Goal: Communication & Community: Answer question/provide support

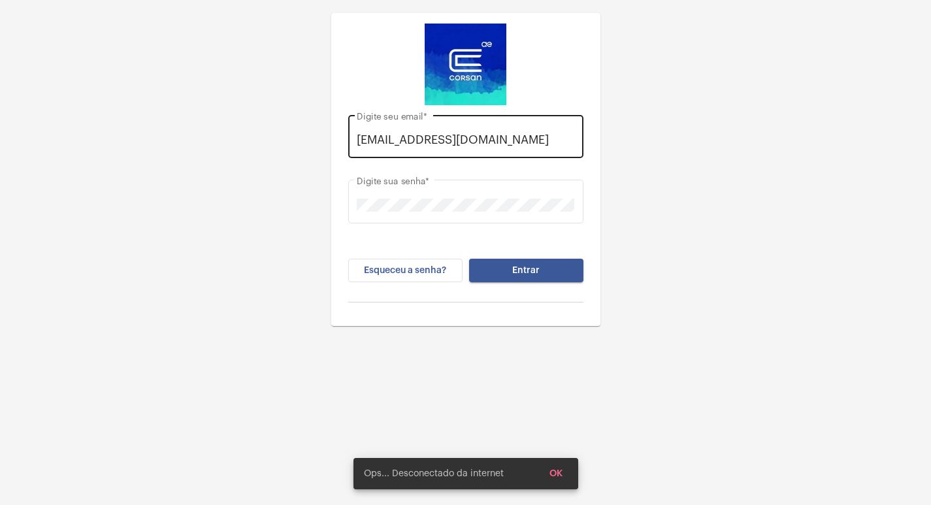
click at [575, 145] on div "[EMAIL_ADDRESS][DOMAIN_NAME] Digite seu email *" at bounding box center [465, 135] width 235 height 46
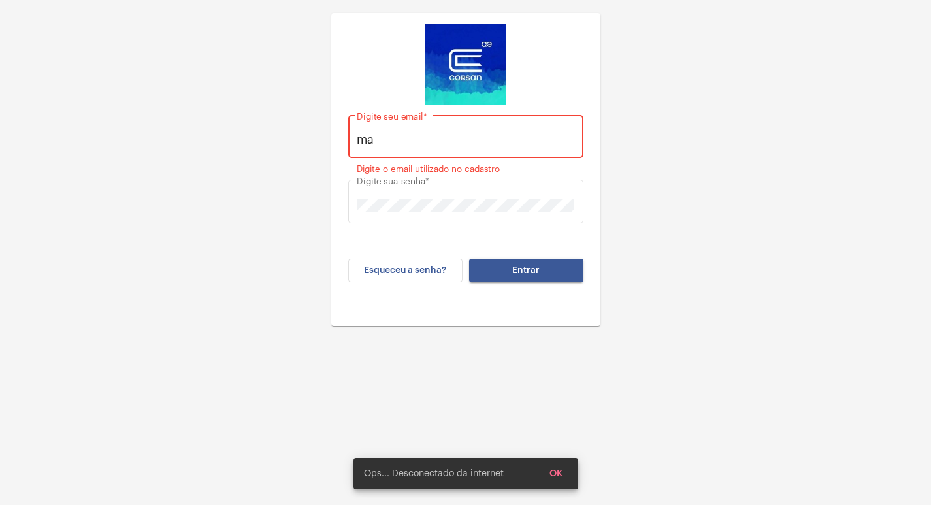
type input "m"
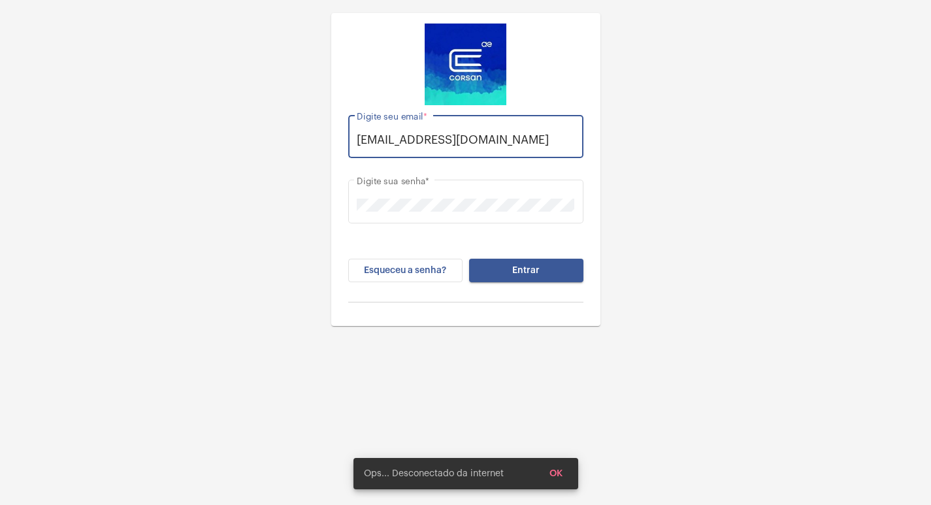
scroll to position [0, 10]
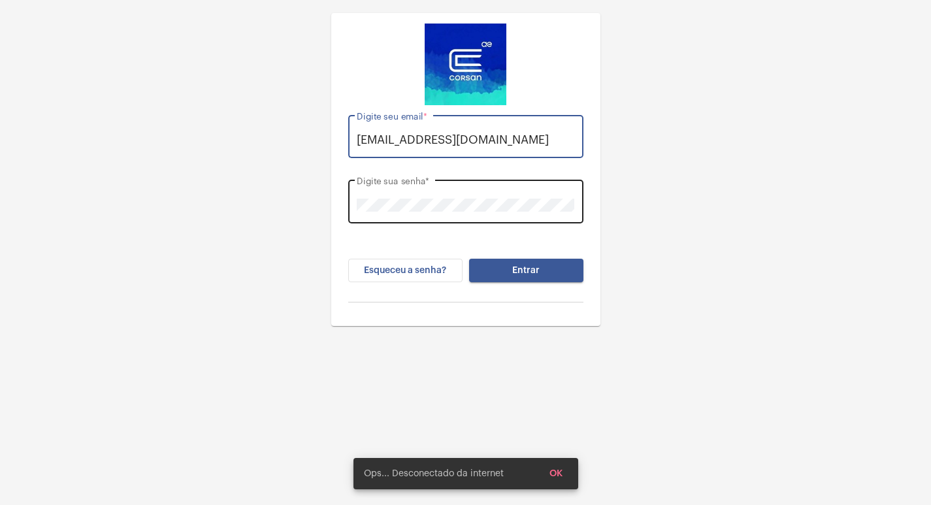
type input "[EMAIL_ADDRESS][DOMAIN_NAME]"
click at [453, 183] on div "Digite sua senha *" at bounding box center [466, 200] width 218 height 46
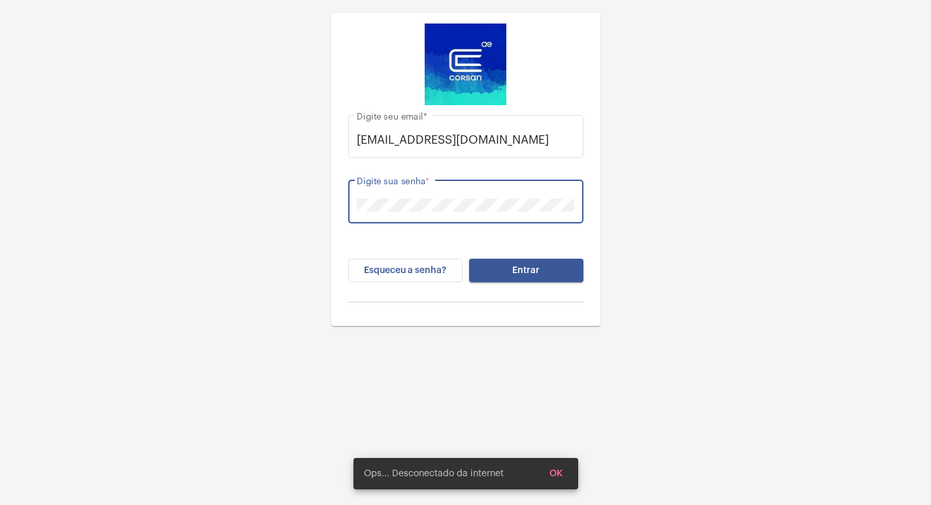
click at [675, 167] on div "[EMAIL_ADDRESS][DOMAIN_NAME] Digite seu email * Digite sua senha * Esqueceu a s…" at bounding box center [465, 163] width 931 height 326
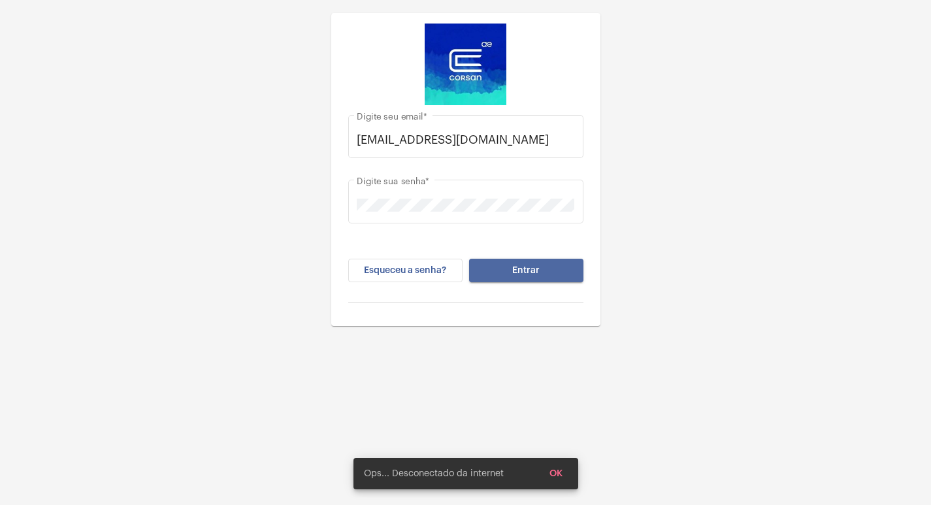
click at [575, 272] on button "Entrar" at bounding box center [526, 271] width 114 height 24
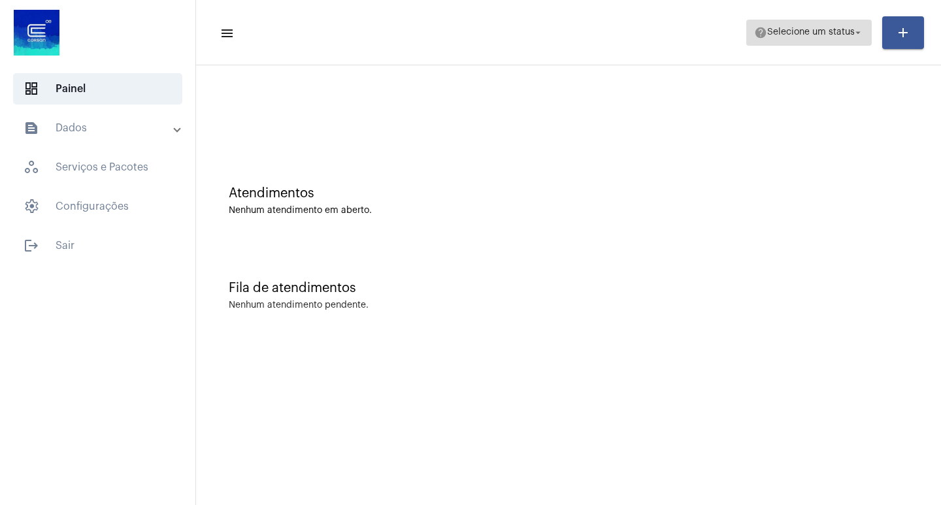
click at [754, 39] on span "help Selecione um status arrow_drop_down" at bounding box center [809, 32] width 110 height 24
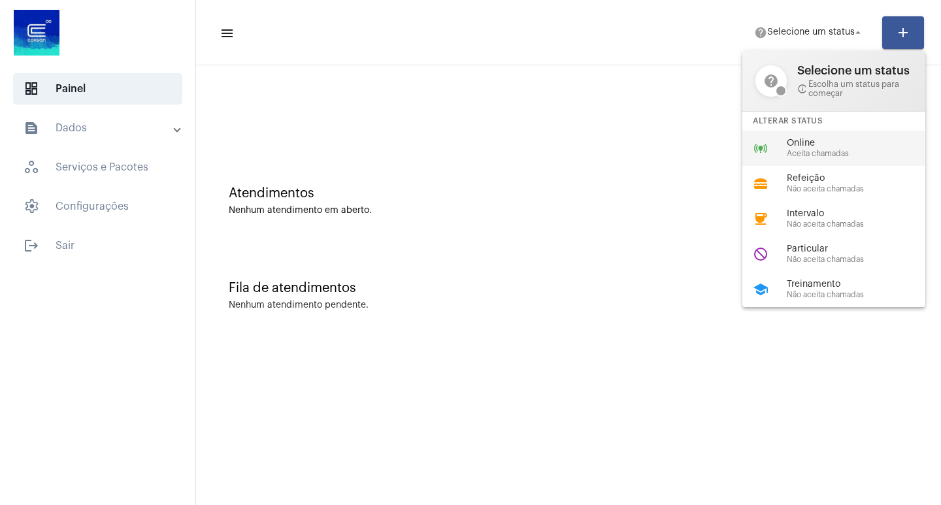
click at [775, 133] on div "online_prediction Online Aceita chamadas" at bounding box center [844, 148] width 204 height 35
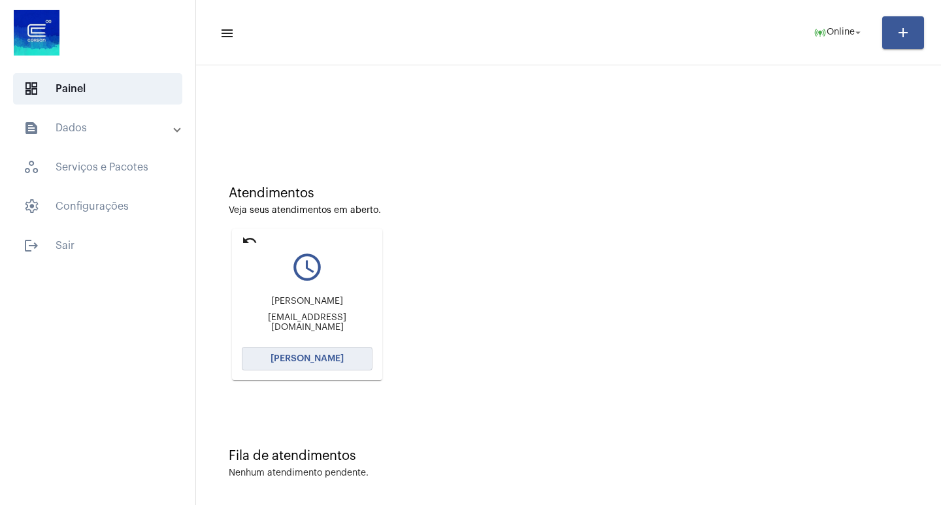
click at [344, 365] on button "[PERSON_NAME]" at bounding box center [307, 359] width 131 height 24
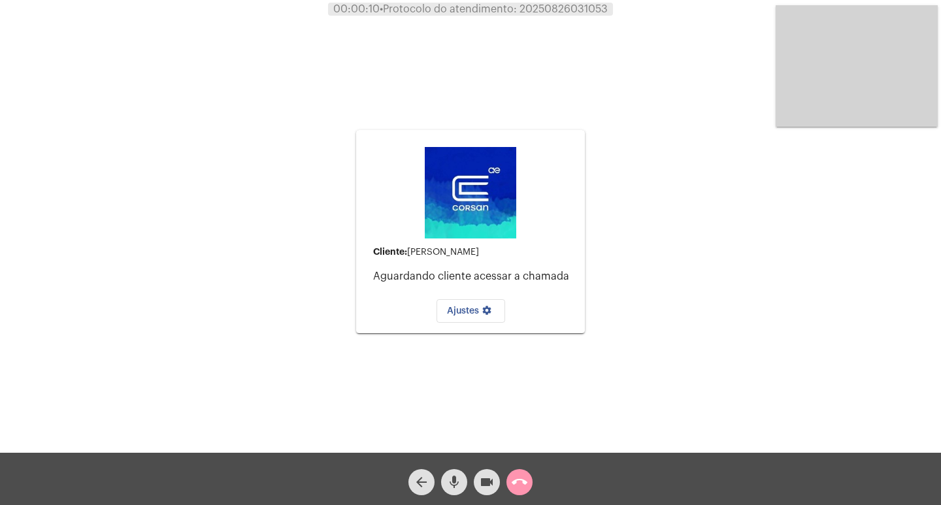
click at [416, 393] on div "Cliente: [PERSON_NAME] cliente acessar a chamada Ajustes settings" at bounding box center [470, 231] width 229 height 449
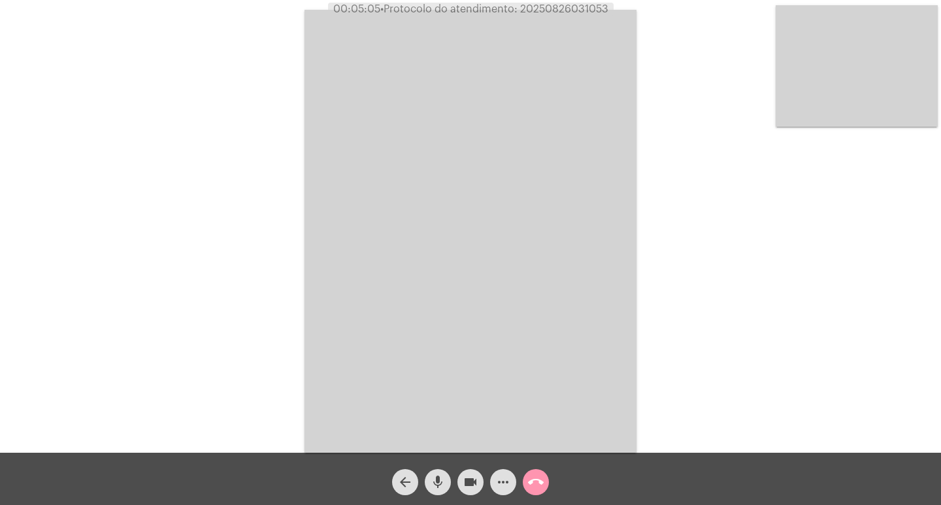
click at [538, 9] on span "• Protocolo do atendimento: 20250826031053" at bounding box center [494, 9] width 228 height 10
copy span "20250826031053"
click at [513, 477] on button "more_horiz" at bounding box center [503, 482] width 26 height 26
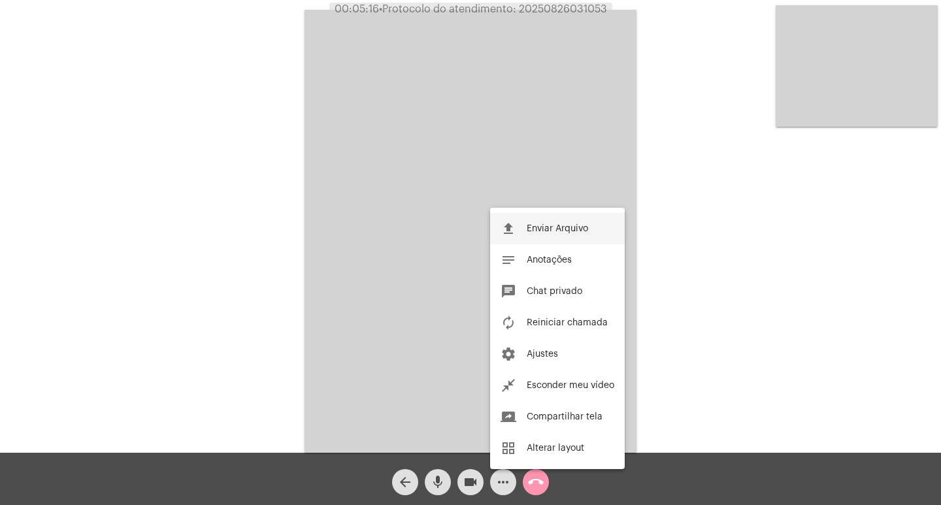
click at [568, 227] on span "Enviar Arquivo" at bounding box center [557, 228] width 61 height 9
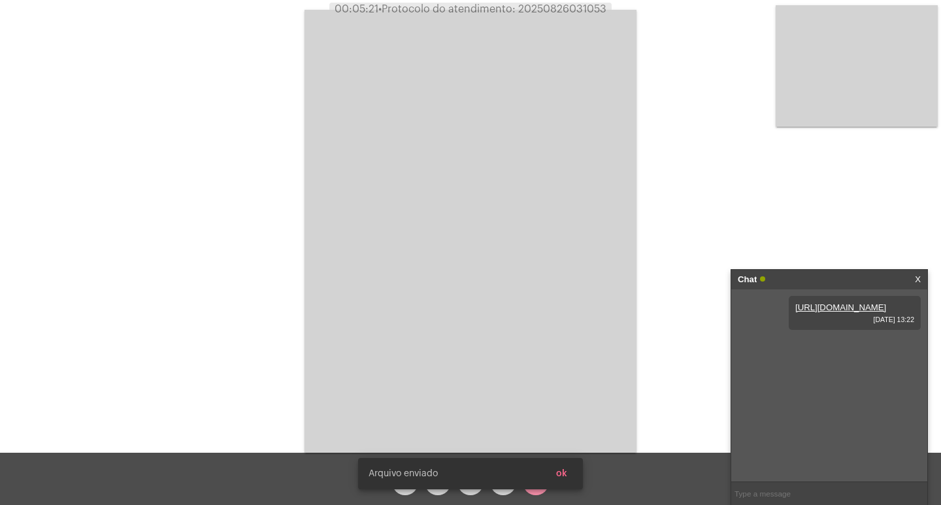
click at [512, 490] on div "[PERSON_NAME] enviado ok" at bounding box center [470, 473] width 256 height 63
click at [564, 468] on button "ok" at bounding box center [561, 474] width 32 height 24
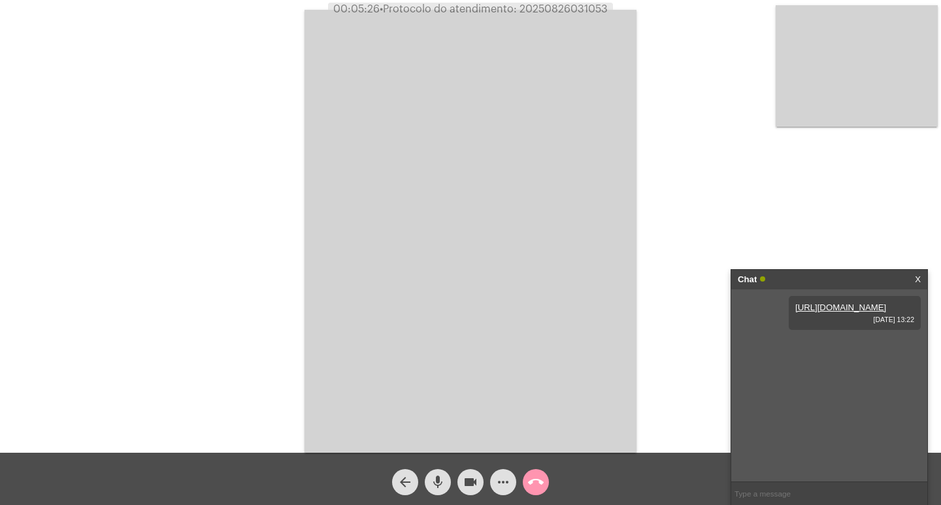
click at [510, 474] on span "more_horiz" at bounding box center [503, 482] width 16 height 26
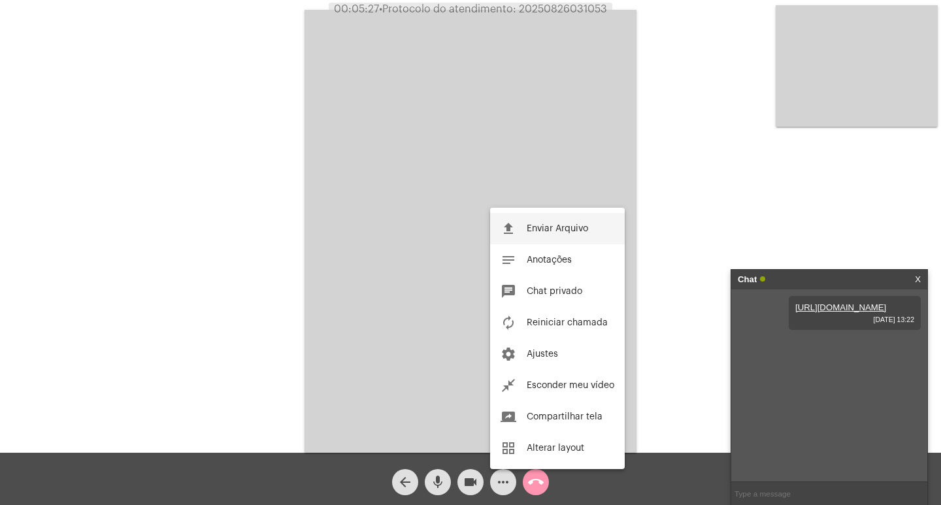
click at [545, 224] on span "Enviar Arquivo" at bounding box center [557, 228] width 61 height 9
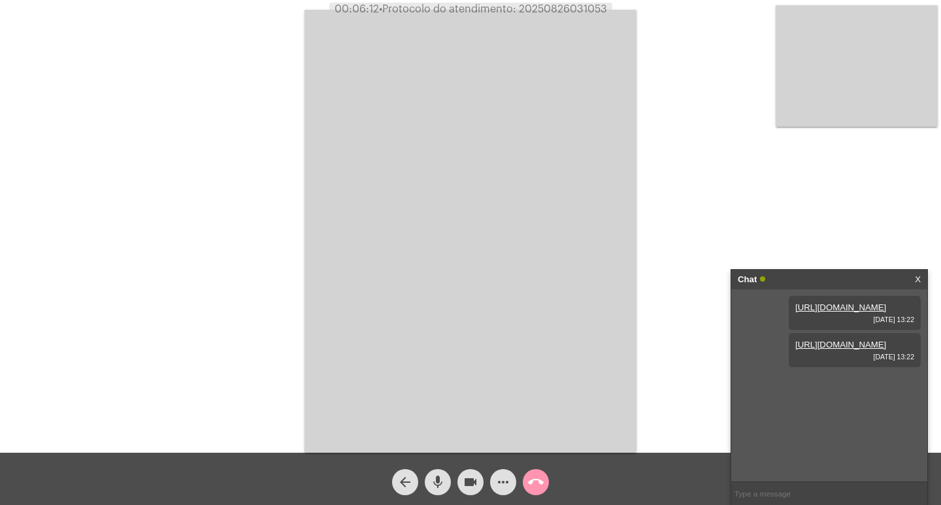
click at [851, 361] on span "[DATE] 13:22" at bounding box center [854, 357] width 119 height 8
click at [827, 349] on link "[URL][DOMAIN_NAME]" at bounding box center [840, 345] width 91 height 10
click at [913, 284] on div "Chat X" at bounding box center [829, 280] width 196 height 20
click at [541, 480] on mat-icon "call_end" at bounding box center [536, 482] width 16 height 16
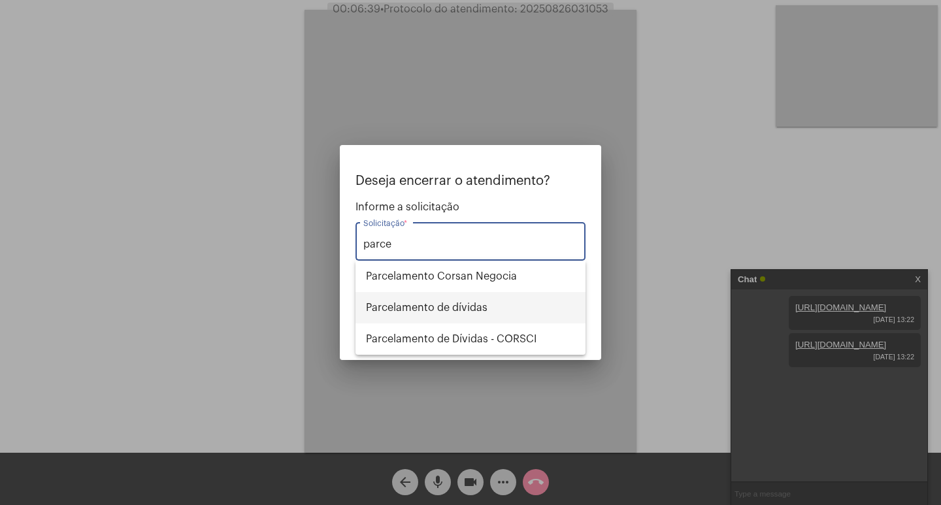
click at [506, 308] on span "Parcelamento de dívidas" at bounding box center [470, 307] width 209 height 31
type input "Parcelamento de dívidas"
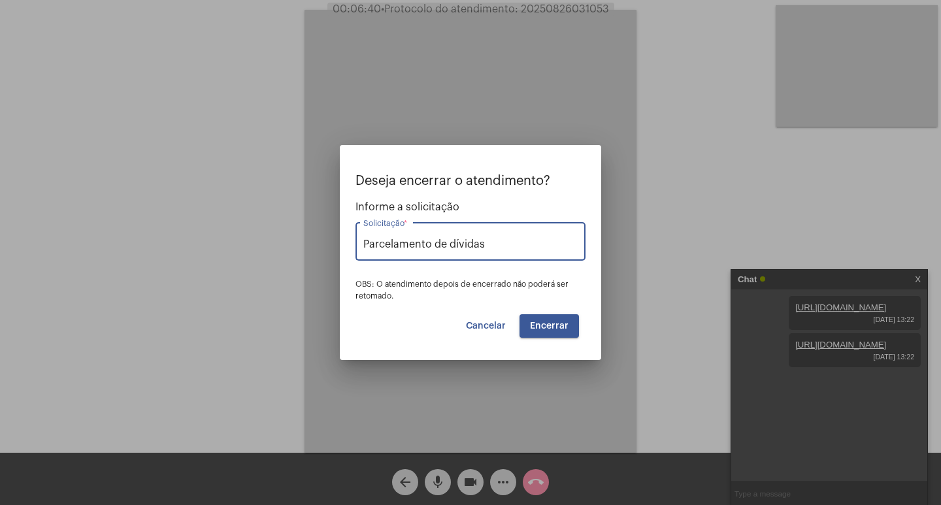
click at [549, 328] on span "Encerrar" at bounding box center [549, 325] width 39 height 9
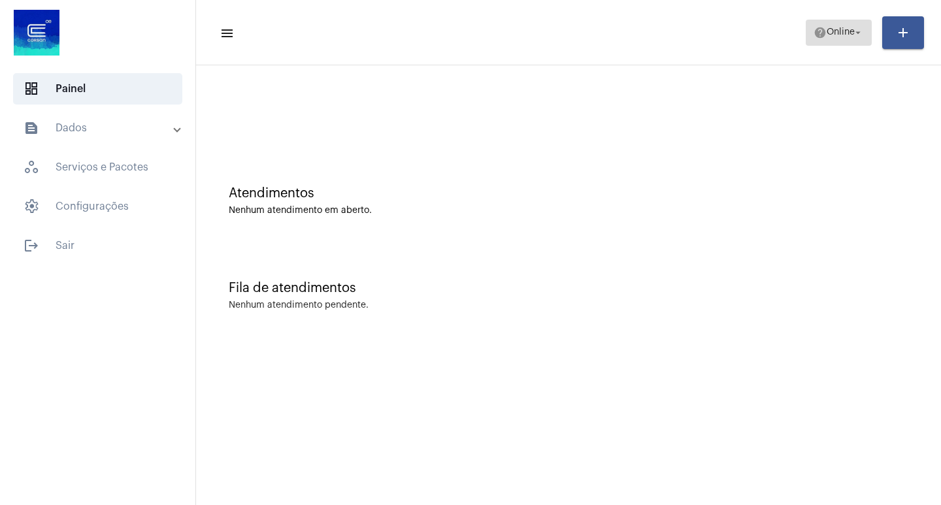
click at [838, 41] on span "help Online arrow_drop_down" at bounding box center [838, 32] width 50 height 24
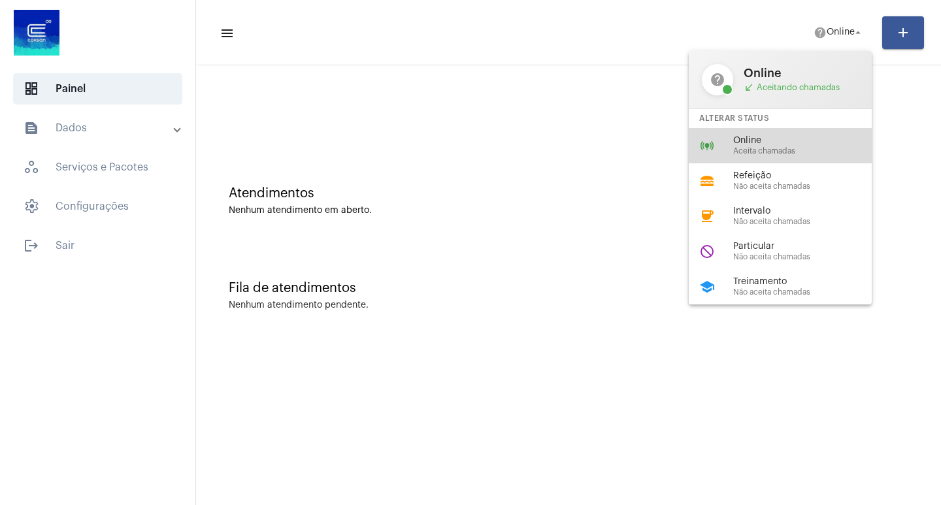
click at [820, 146] on div "Online Aceita chamadas" at bounding box center [807, 146] width 149 height 20
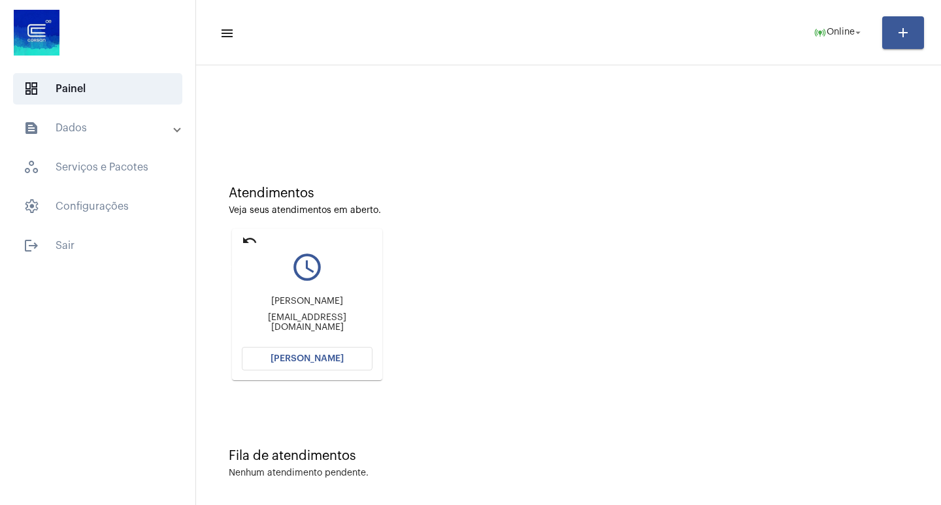
click at [253, 236] on mat-icon "undo" at bounding box center [250, 241] width 16 height 16
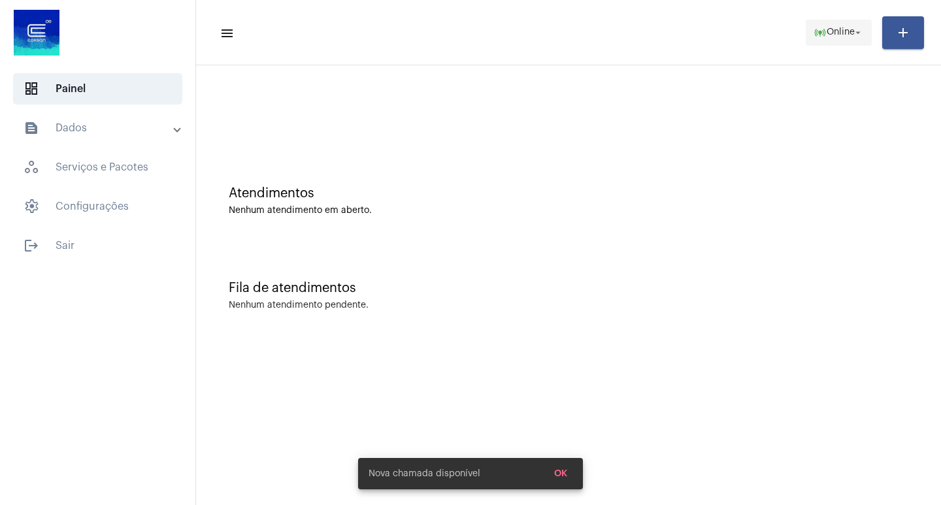
click at [805, 31] on button "online_prediction Online arrow_drop_down" at bounding box center [838, 33] width 66 height 26
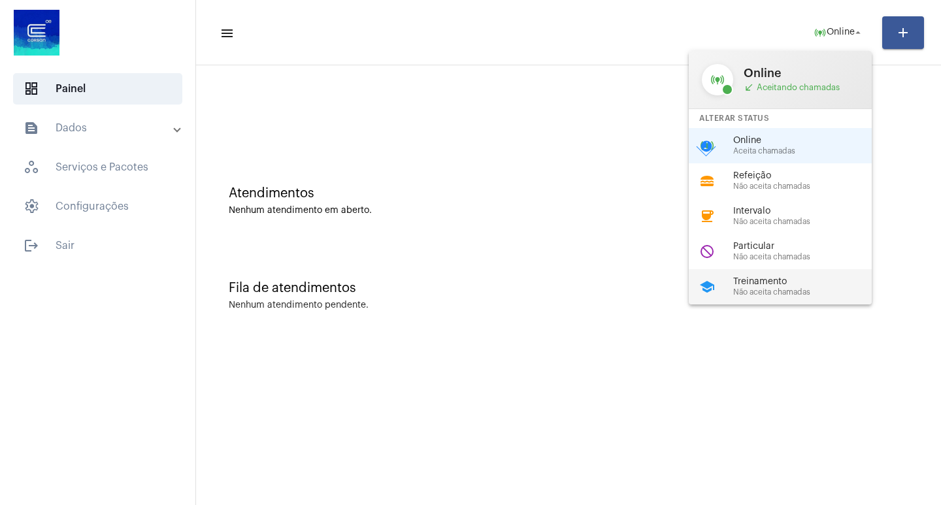
click at [758, 271] on div "school Treinamento Não aceita chamadas" at bounding box center [791, 286] width 204 height 35
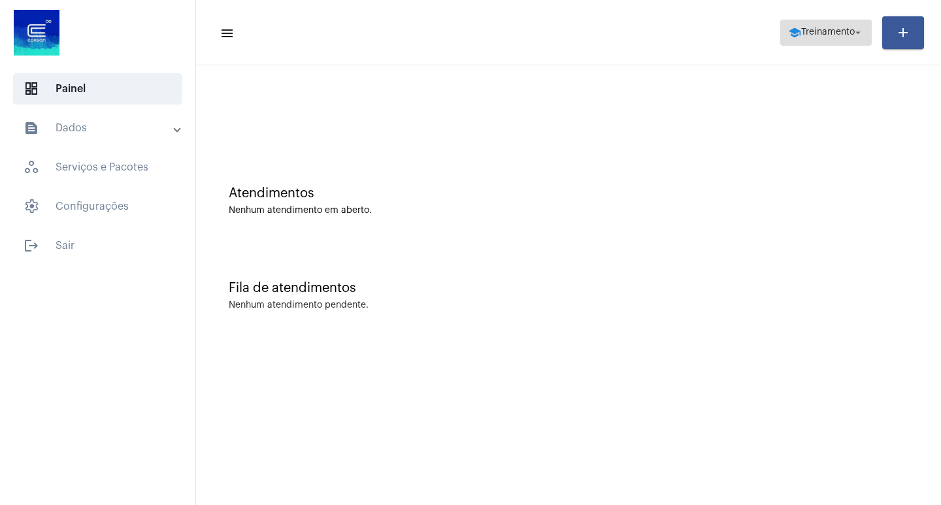
click at [828, 43] on span "school Treinamento arrow_drop_down" at bounding box center [826, 32] width 76 height 24
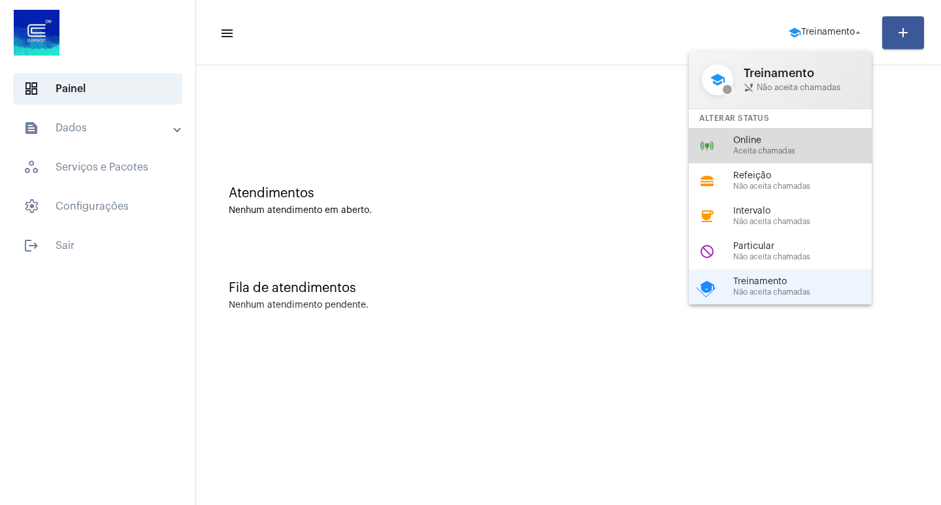
click at [786, 129] on div "online_prediction Online Aceita chamadas" at bounding box center [791, 145] width 204 height 35
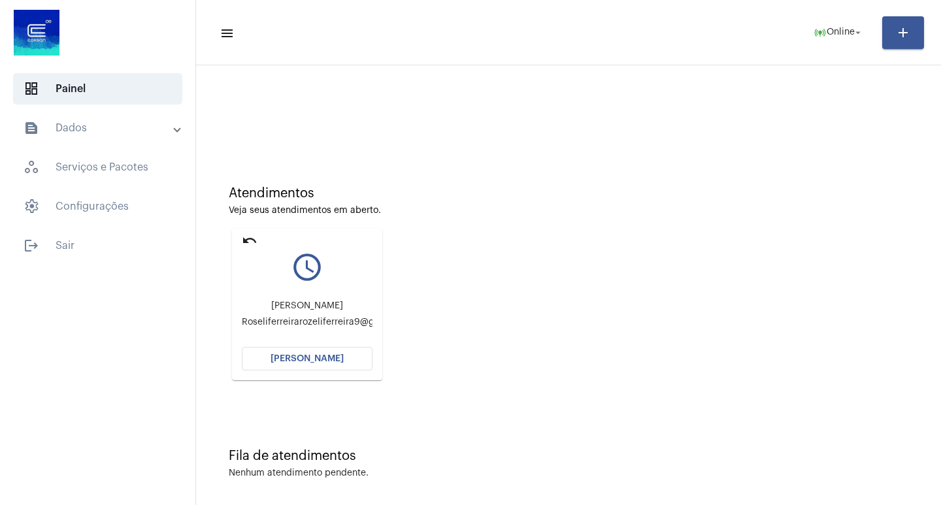
click at [361, 363] on button "[PERSON_NAME]" at bounding box center [307, 359] width 131 height 24
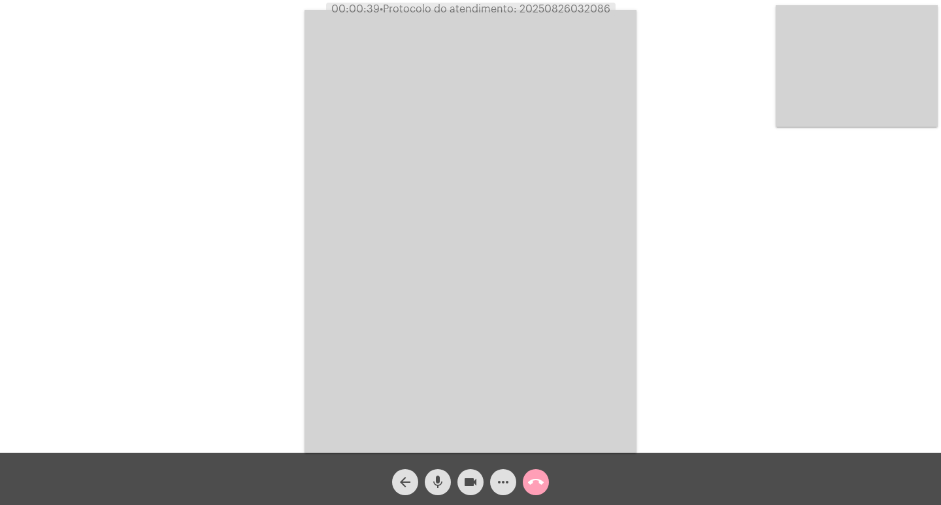
click at [538, 479] on mat-icon "call_end" at bounding box center [536, 482] width 16 height 16
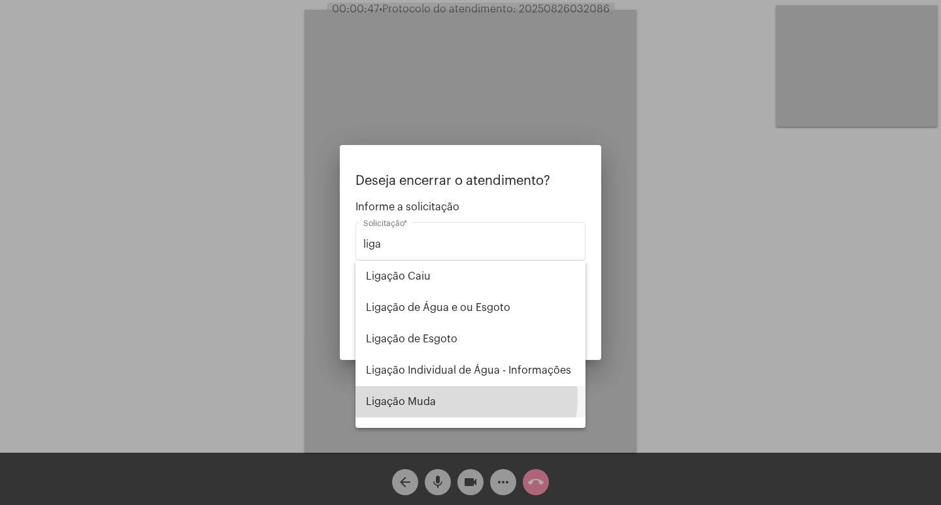
click at [452, 397] on span "Ligação Muda" at bounding box center [470, 401] width 209 height 31
type input "Ligação Muda"
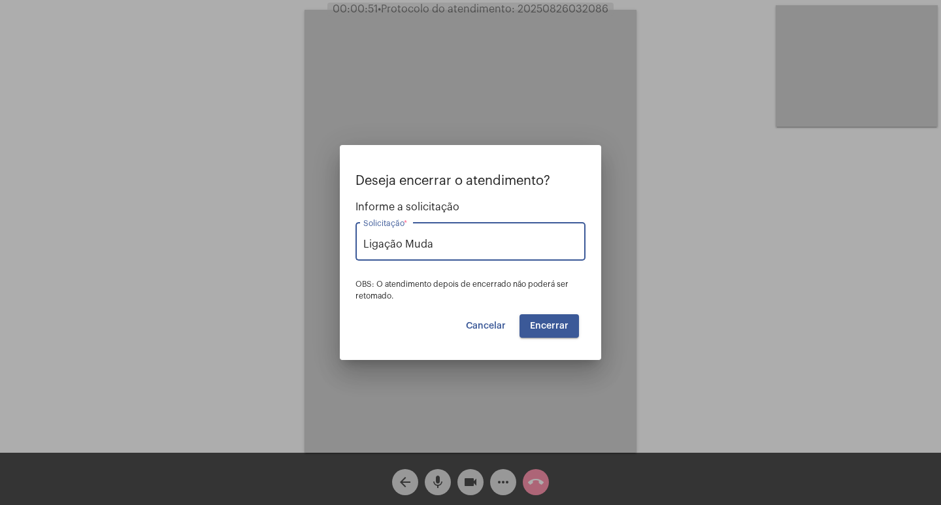
click at [560, 326] on span "Encerrar" at bounding box center [549, 325] width 39 height 9
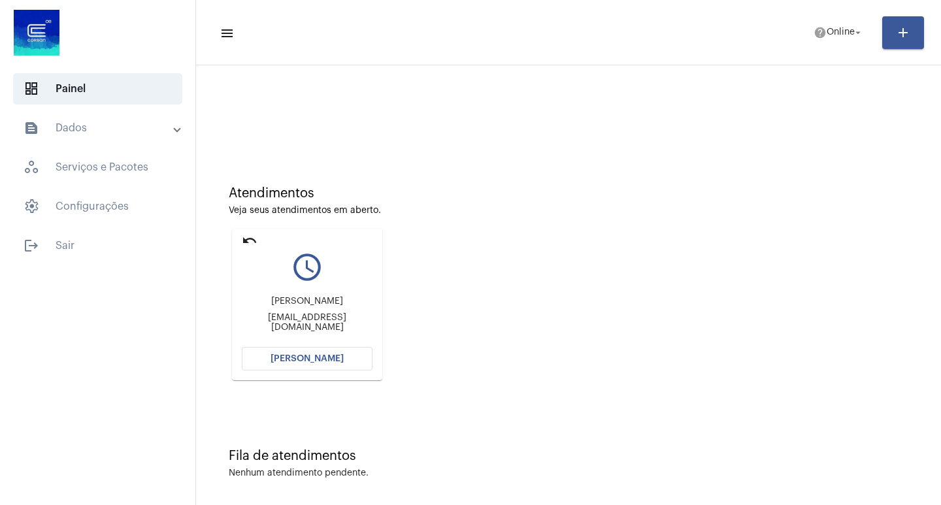
scroll to position [6, 0]
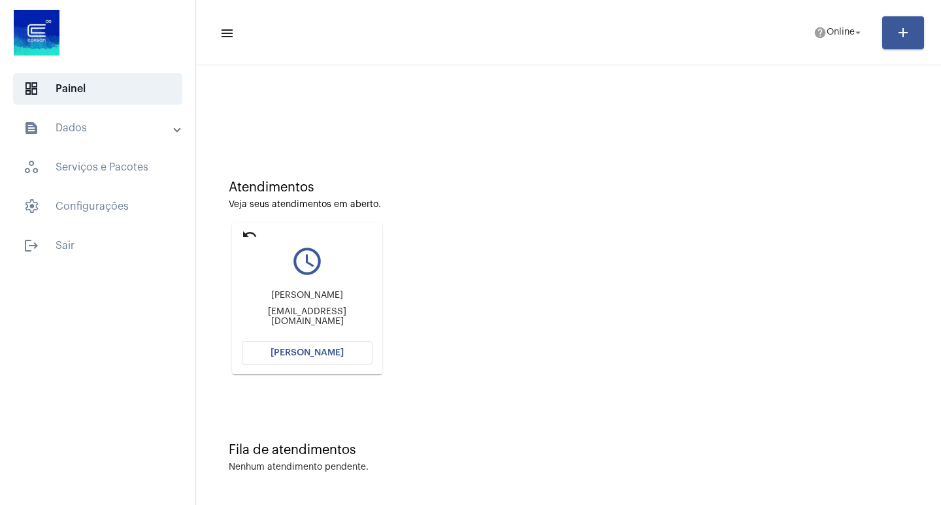
click at [288, 338] on mat-card "undo query_builder [PERSON_NAME] [PERSON_NAME][EMAIL_ADDRESS][DOMAIN_NAME] [PER…" at bounding box center [307, 299] width 150 height 152
click at [293, 348] on button "[PERSON_NAME]" at bounding box center [307, 353] width 131 height 24
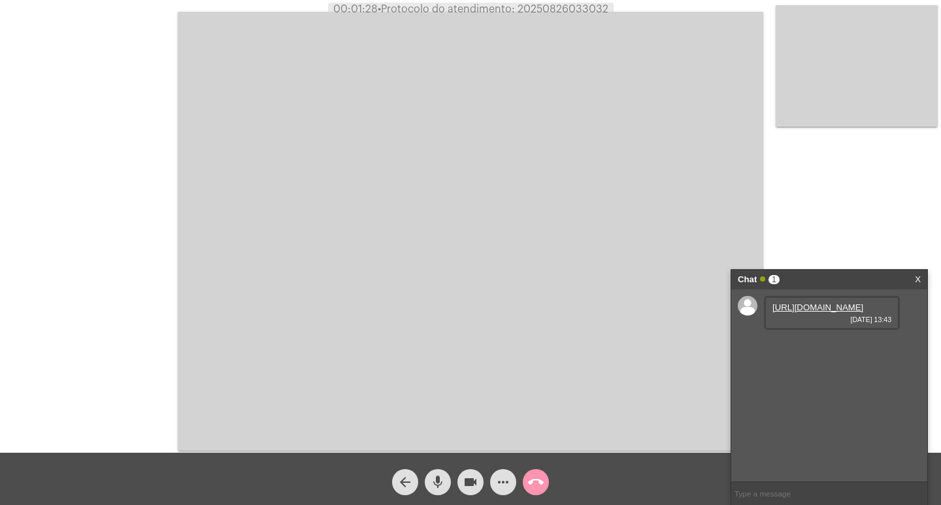
click at [827, 311] on link "[URL][DOMAIN_NAME]" at bounding box center [817, 307] width 91 height 10
click at [499, 474] on mat-icon "more_horiz" at bounding box center [503, 482] width 16 height 16
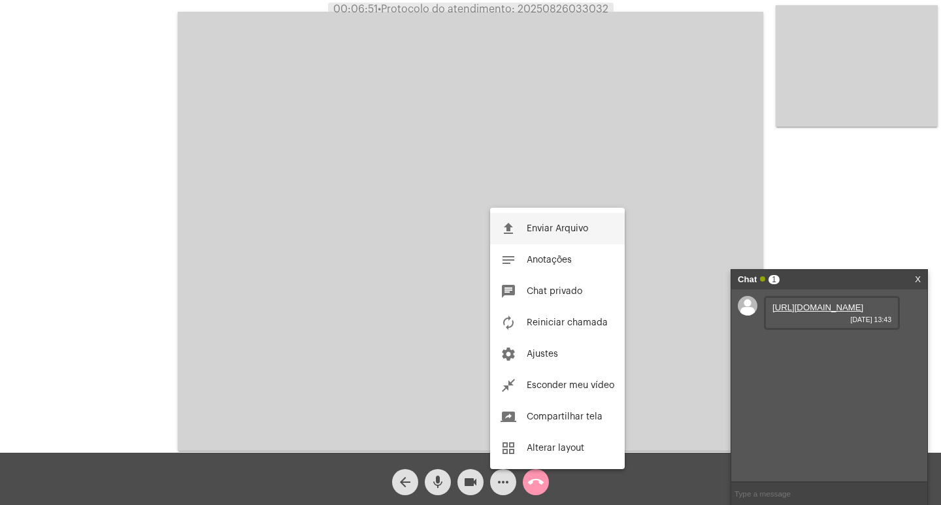
click at [536, 219] on button "file_upload Enviar Arquivo" at bounding box center [557, 228] width 135 height 31
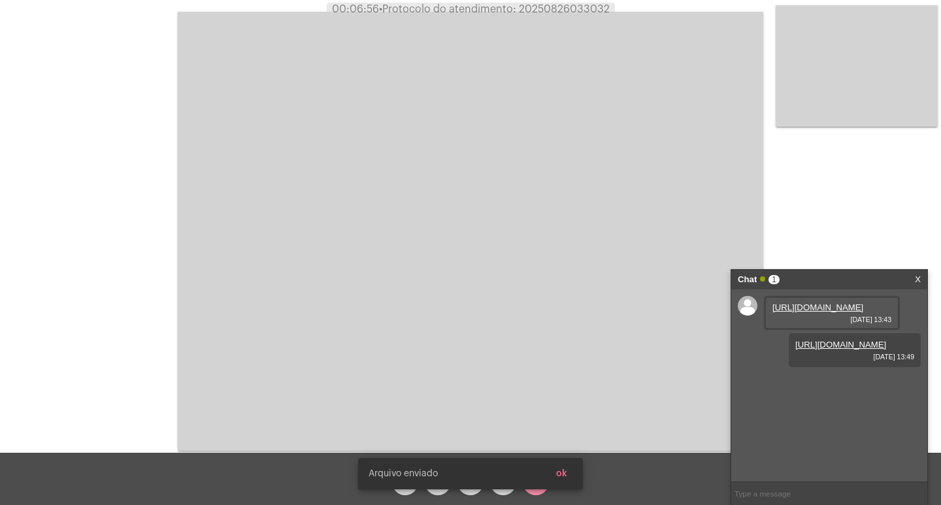
click at [506, 496] on div "[PERSON_NAME] enviado ok" at bounding box center [470, 473] width 256 height 63
click at [506, 490] on div "[PERSON_NAME] enviado ok" at bounding box center [470, 473] width 256 height 63
click at [569, 472] on button "ok" at bounding box center [561, 474] width 32 height 24
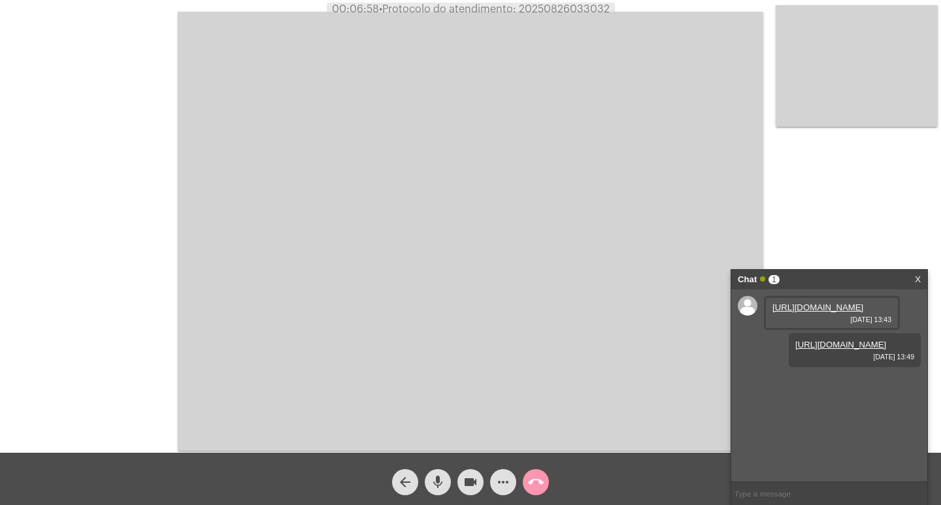
click at [517, 477] on div "more_horiz" at bounding box center [503, 479] width 33 height 33
click at [504, 485] on mat-icon "more_horiz" at bounding box center [503, 482] width 16 height 16
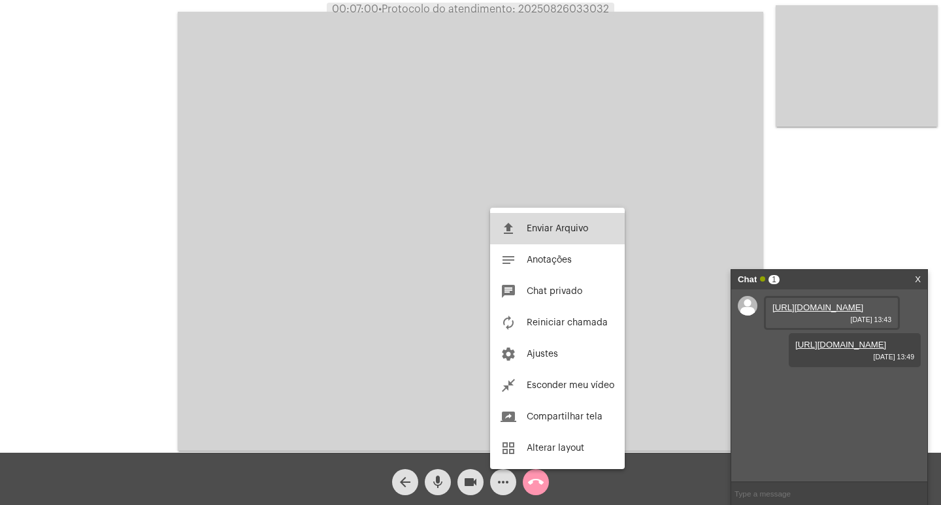
click at [536, 244] on button "file_upload Enviar Arquivo" at bounding box center [557, 228] width 135 height 31
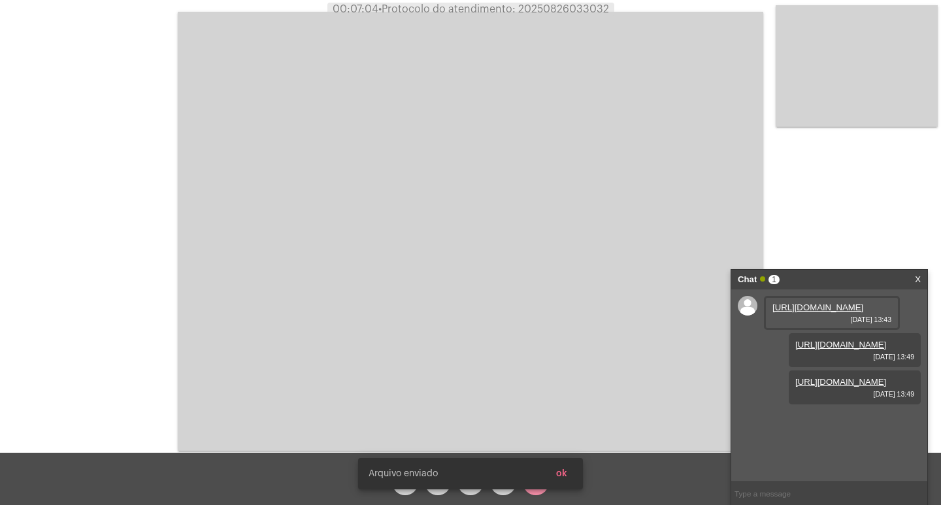
scroll to position [11, 0]
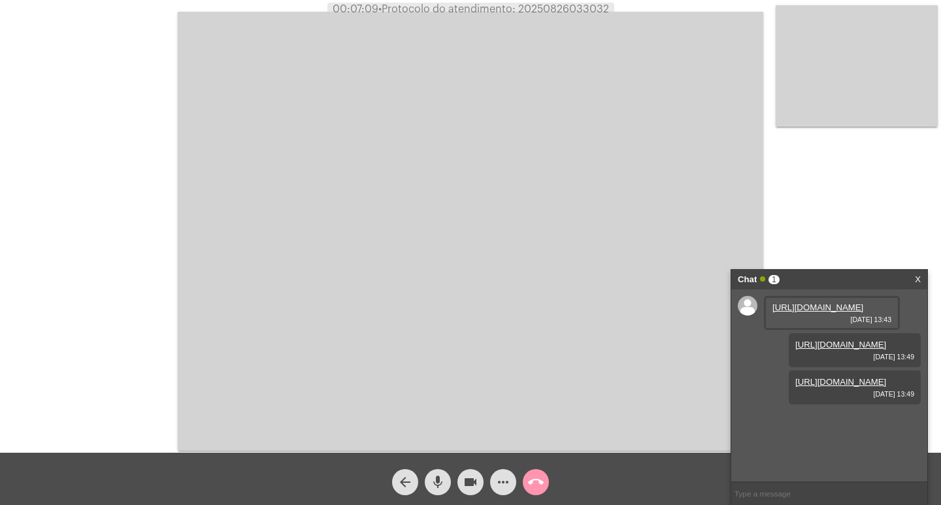
click at [572, 13] on span "• Protocolo do atendimento: 20250826033032" at bounding box center [493, 9] width 231 height 10
click at [572, 13] on span "• Protocolo do atendimento: 20250826033032" at bounding box center [492, 9] width 231 height 10
copy span "20250826033032"
click at [406, 44] on video at bounding box center [470, 231] width 585 height 439
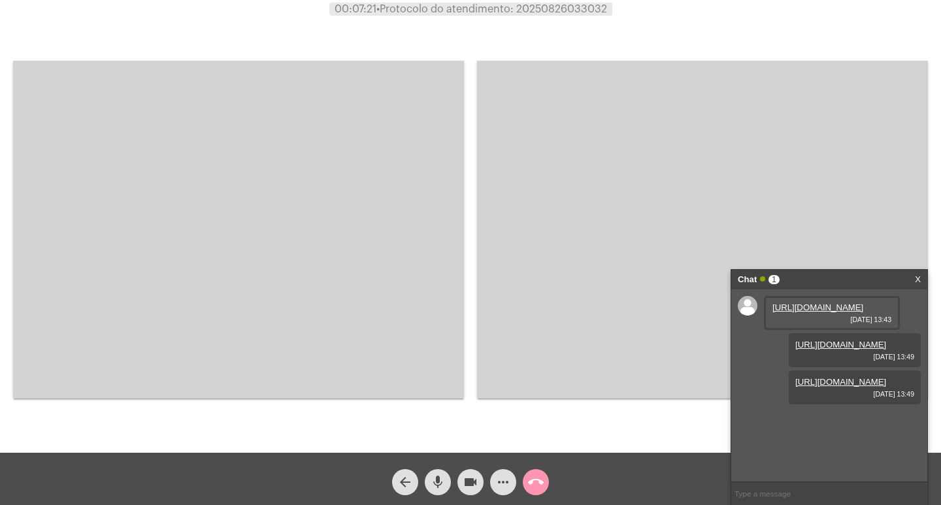
click at [417, 161] on video at bounding box center [238, 230] width 451 height 338
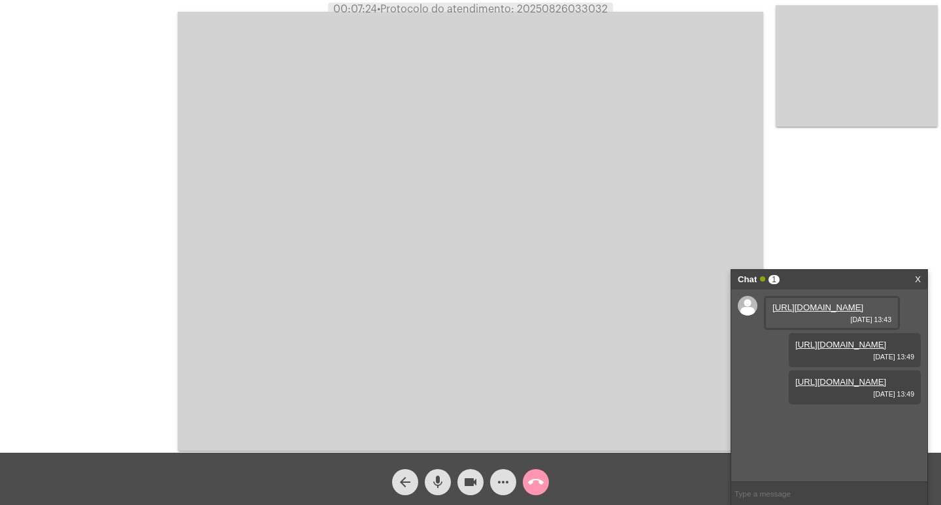
click at [914, 274] on div "Chat 1 X" at bounding box center [829, 280] width 196 height 20
click at [918, 275] on link "X" at bounding box center [918, 280] width 6 height 20
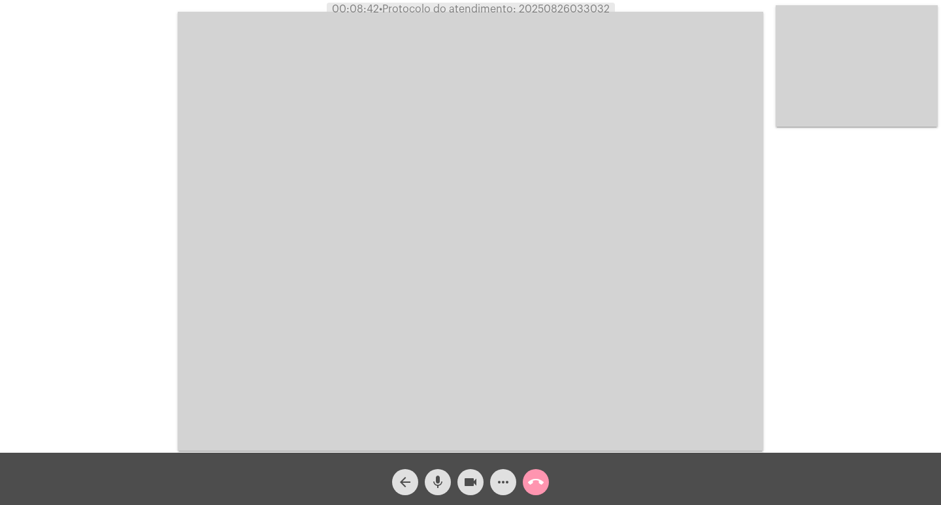
click at [546, 481] on button "call_end" at bounding box center [536, 482] width 26 height 26
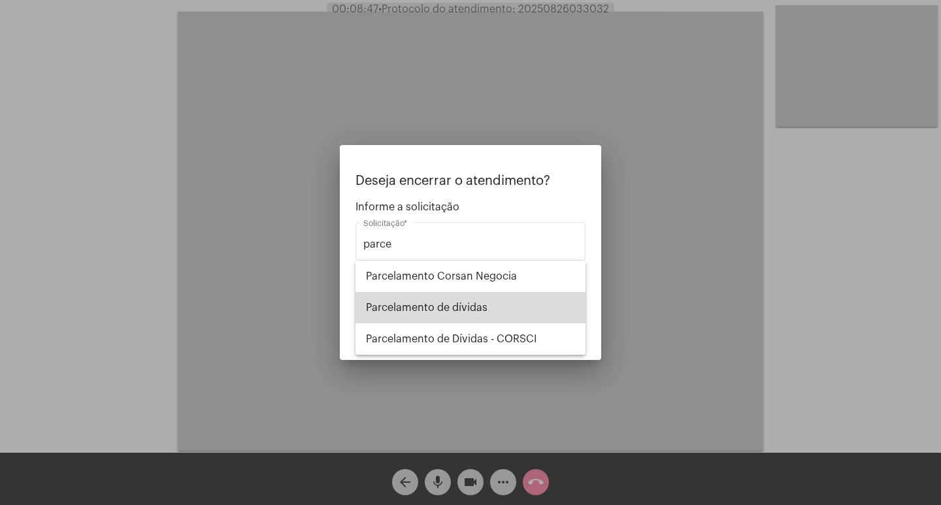
click at [519, 297] on span "Parcelamento de dívidas" at bounding box center [470, 307] width 209 height 31
type input "Parcelamento de dívidas"
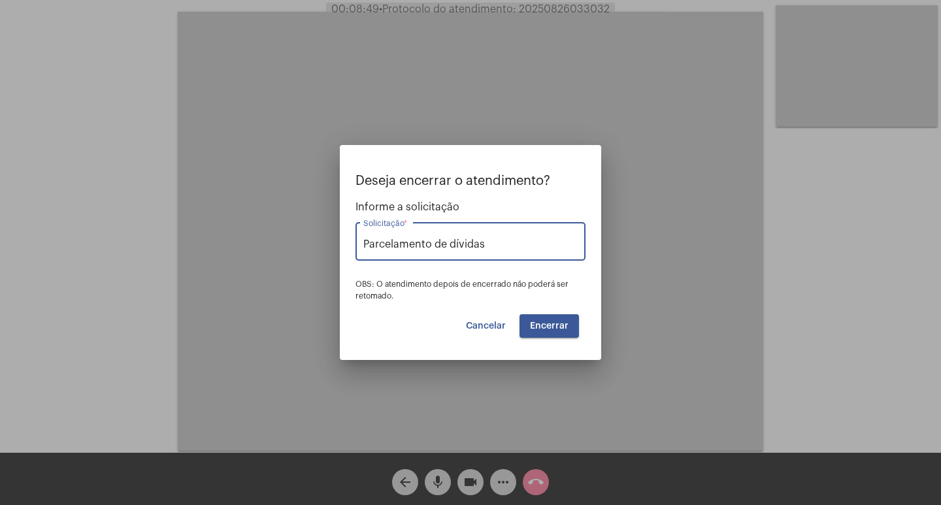
click at [557, 324] on span "Encerrar" at bounding box center [549, 325] width 39 height 9
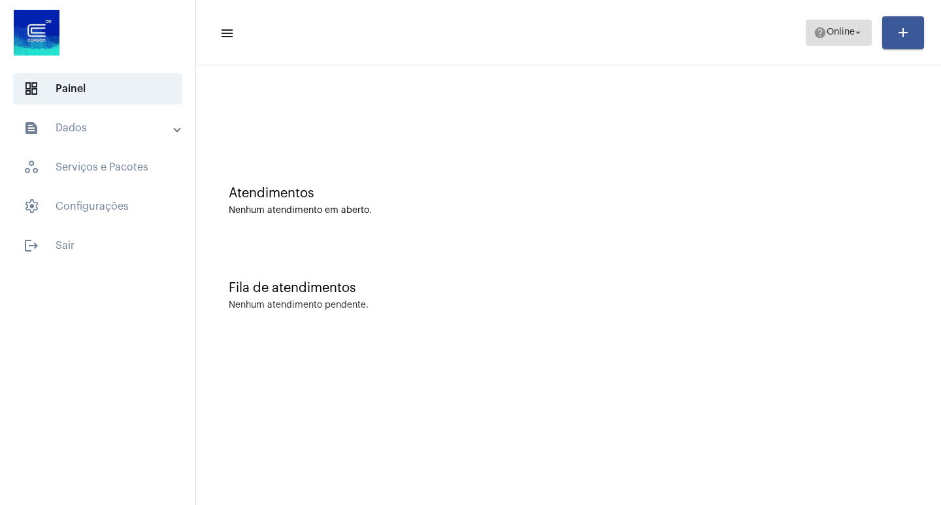
click at [826, 33] on span "Online" at bounding box center [840, 32] width 28 height 9
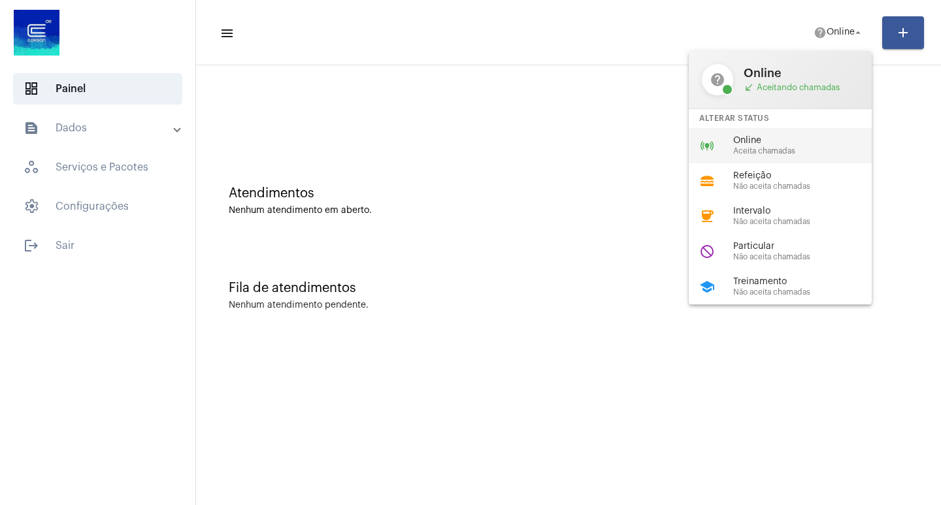
click at [768, 144] on span "Online" at bounding box center [807, 141] width 149 height 10
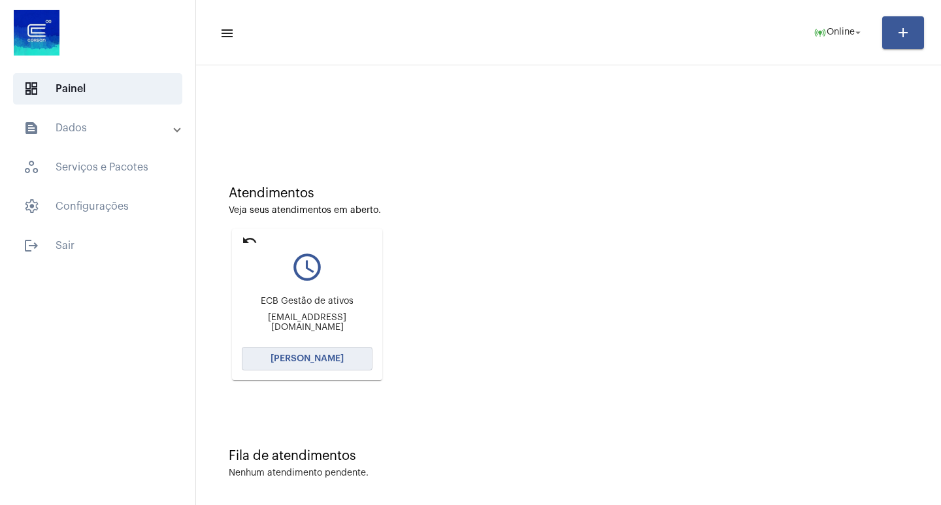
click at [314, 353] on button "[PERSON_NAME]" at bounding box center [307, 359] width 131 height 24
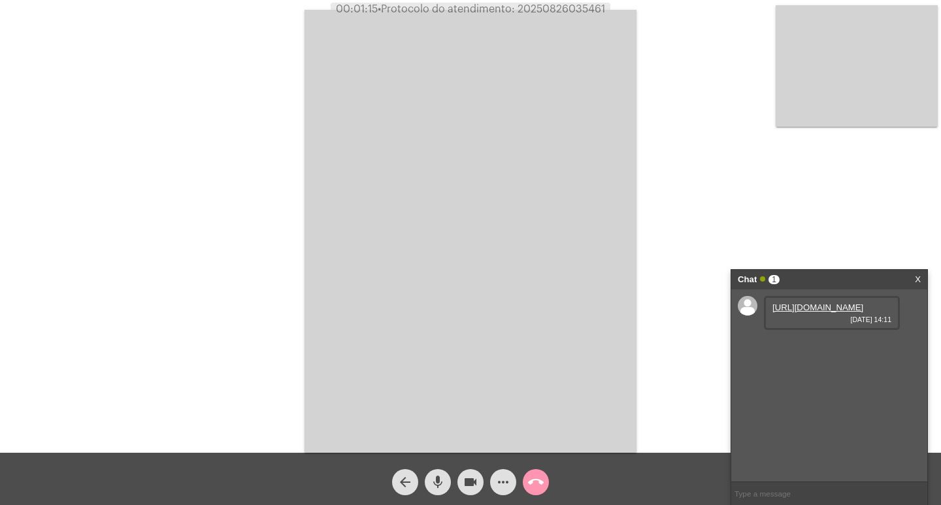
click at [817, 312] on link "[URL][DOMAIN_NAME]" at bounding box center [817, 307] width 91 height 10
click at [564, 14] on span "• Protocolo do atendimento: 20250826035461" at bounding box center [493, 9] width 227 height 10
copy span "20250826035461"
click at [336, 114] on video at bounding box center [470, 231] width 332 height 443
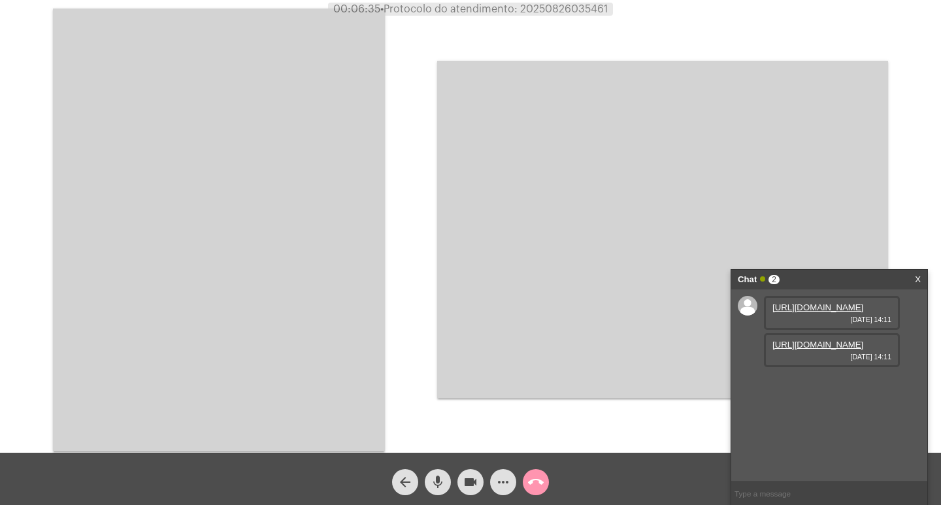
click at [336, 114] on video at bounding box center [219, 229] width 332 height 443
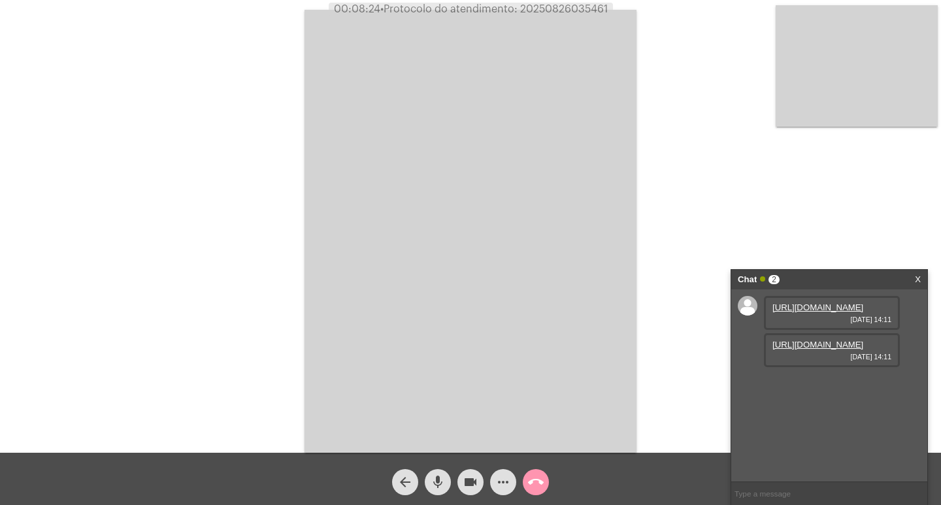
click at [503, 295] on video at bounding box center [470, 231] width 332 height 443
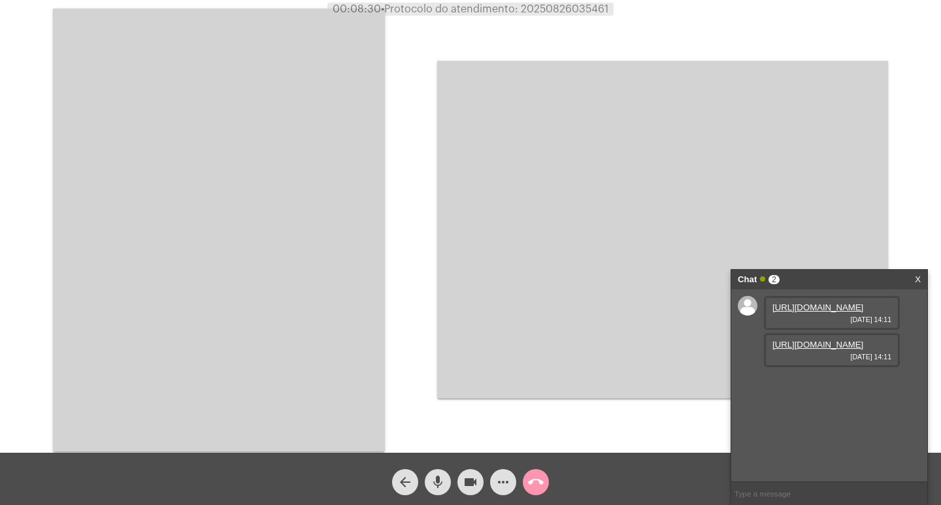
click at [284, 232] on video at bounding box center [219, 229] width 332 height 443
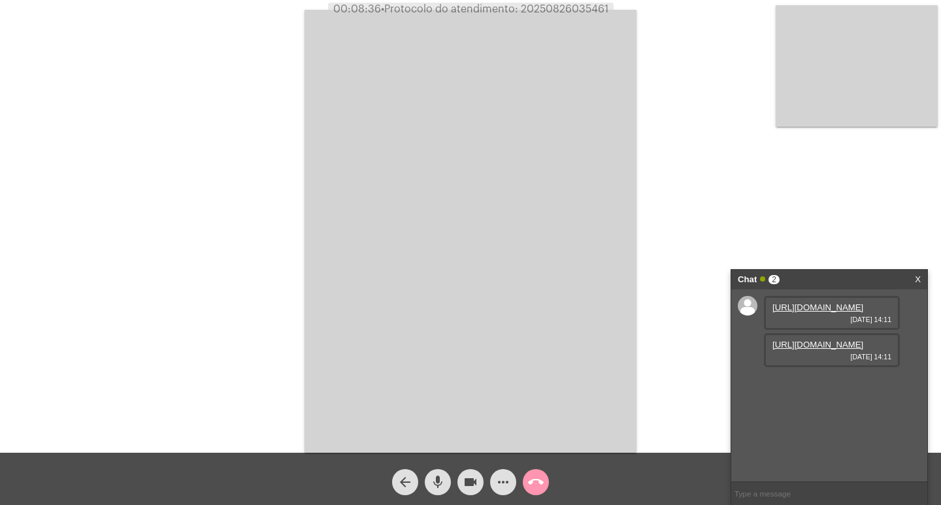
click at [538, 475] on mat-icon "call_end" at bounding box center [536, 482] width 16 height 16
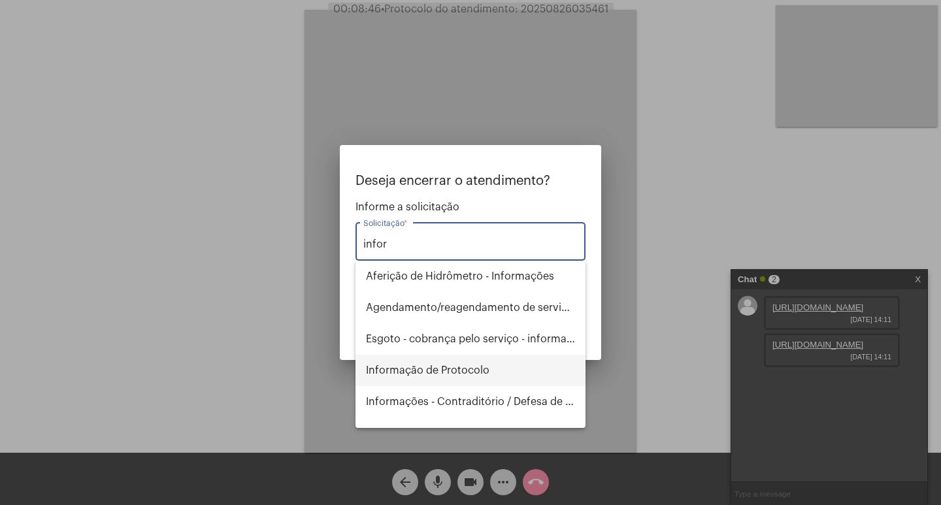
click at [380, 375] on span "Informação de Protocolo" at bounding box center [470, 370] width 209 height 31
type input "Informação de Protocolo"
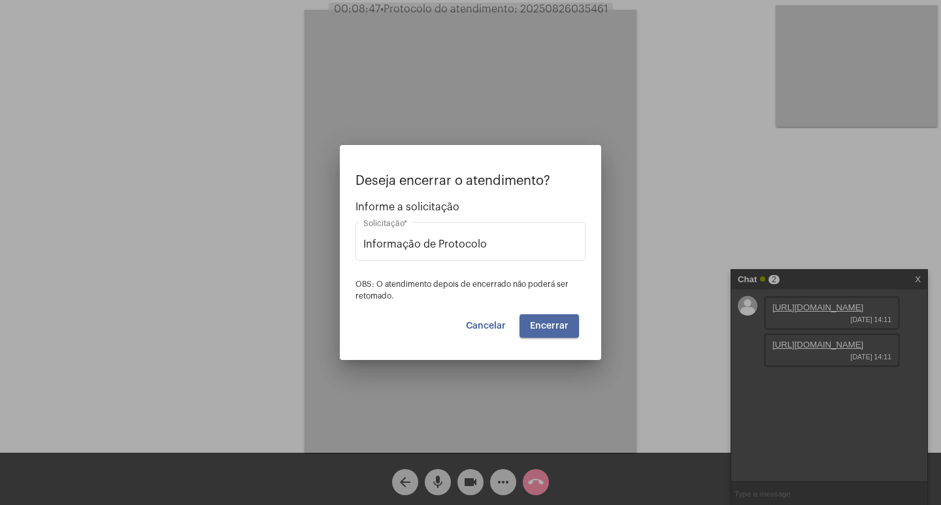
click at [534, 333] on button "Encerrar" at bounding box center [548, 326] width 59 height 24
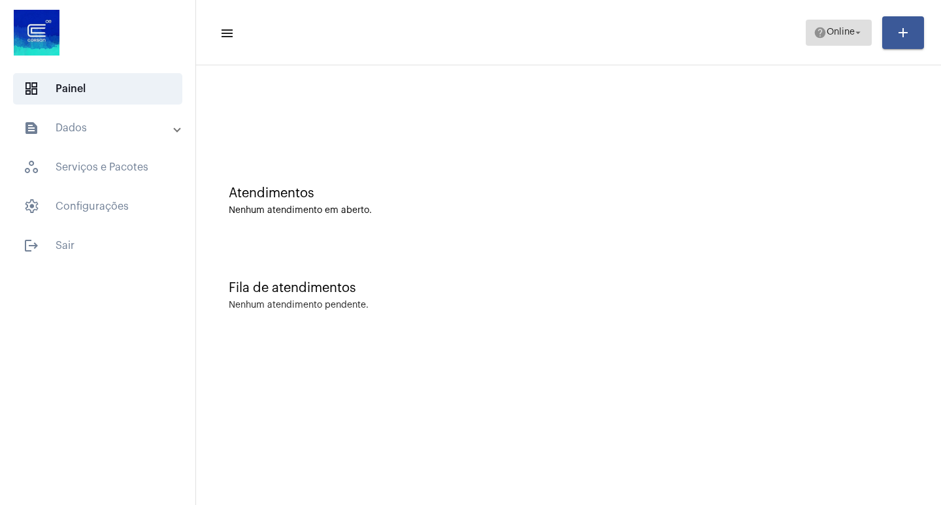
click at [868, 27] on button "help Online arrow_drop_down" at bounding box center [838, 33] width 66 height 26
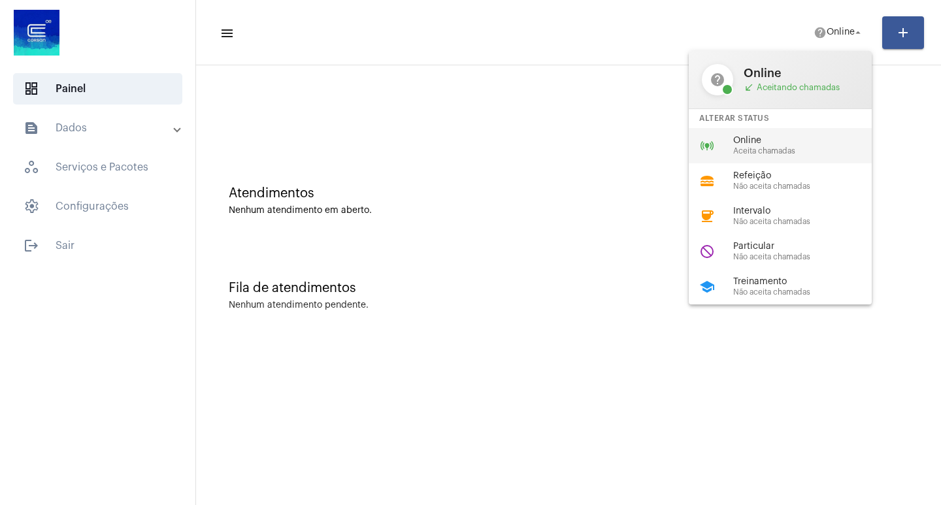
click at [779, 144] on span "Online" at bounding box center [807, 141] width 149 height 10
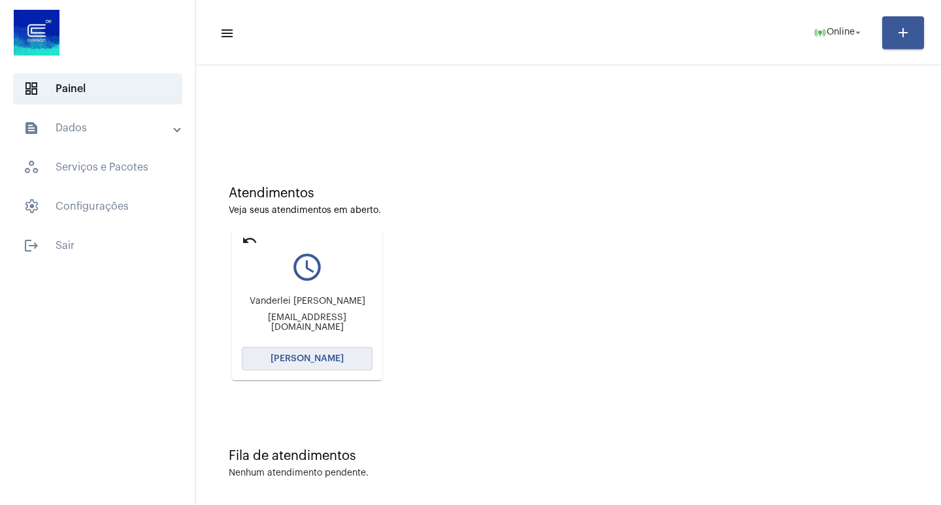
click at [322, 357] on span "[PERSON_NAME]" at bounding box center [306, 358] width 73 height 9
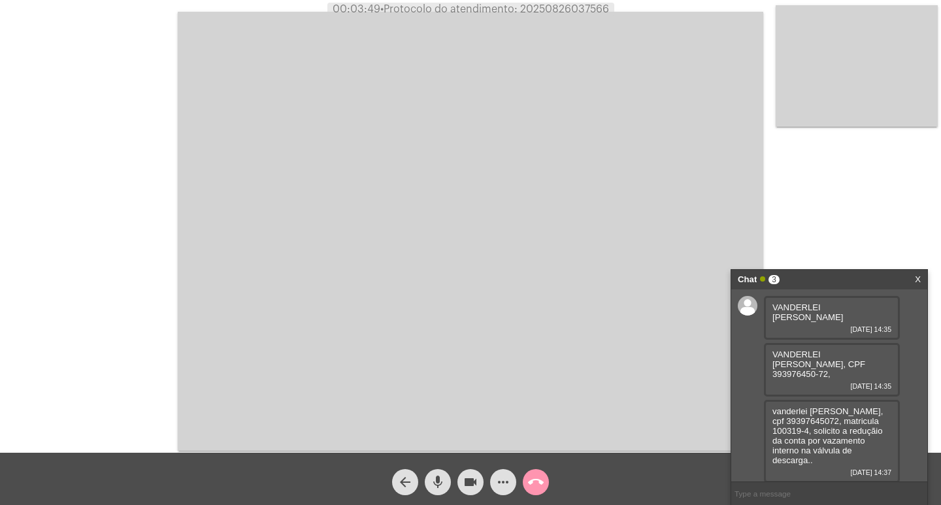
click at [772, 78] on div "Acessando Câmera e Microfone..." at bounding box center [470, 229] width 938 height 453
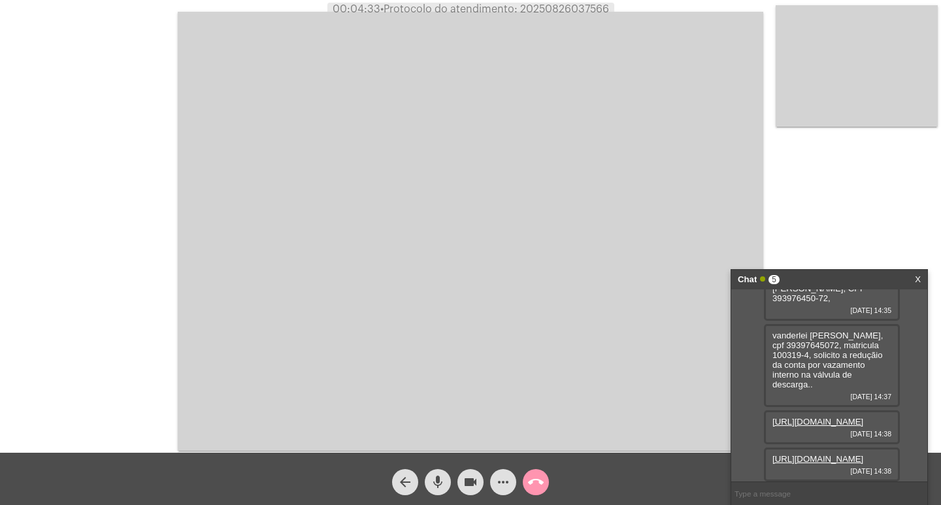
scroll to position [125, 0]
click at [824, 417] on link "[URL][DOMAIN_NAME]" at bounding box center [817, 422] width 91 height 10
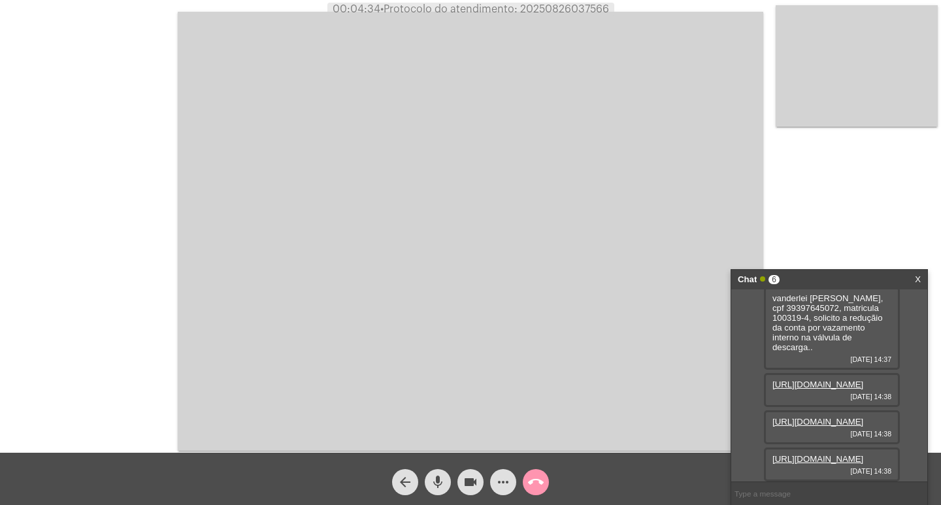
scroll to position [191, 0]
click at [835, 417] on link "[URL][DOMAIN_NAME]" at bounding box center [817, 422] width 91 height 10
click at [810, 454] on link "[URL][DOMAIN_NAME]" at bounding box center [817, 459] width 91 height 10
click at [444, 487] on mat-icon "mic" at bounding box center [438, 482] width 16 height 16
click at [474, 479] on mat-icon "videocam" at bounding box center [471, 482] width 16 height 16
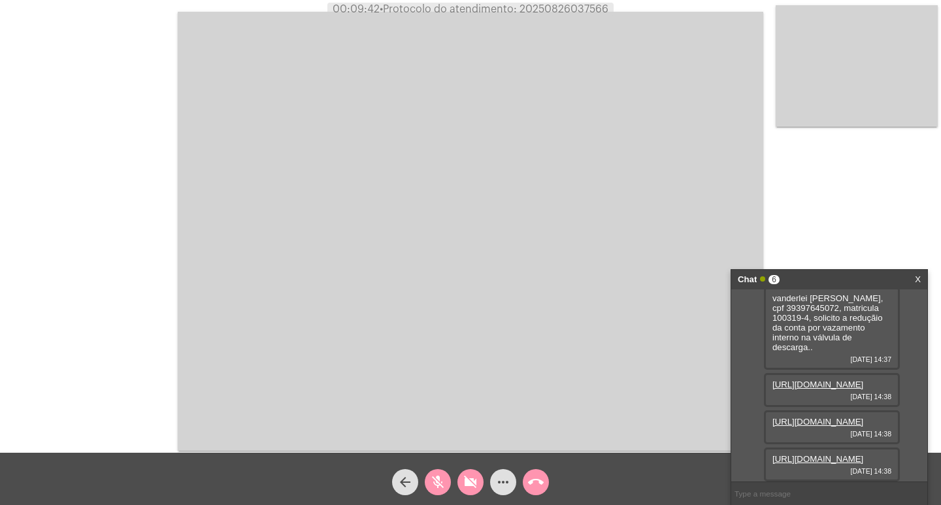
click at [442, 483] on mat-icon "mic_off" at bounding box center [438, 482] width 16 height 16
click at [468, 481] on mat-icon "videocam_off" at bounding box center [471, 482] width 16 height 16
click at [566, 5] on span "• Protocolo do atendimento: 20250826037566" at bounding box center [491, 9] width 229 height 10
copy span "20250826037566"
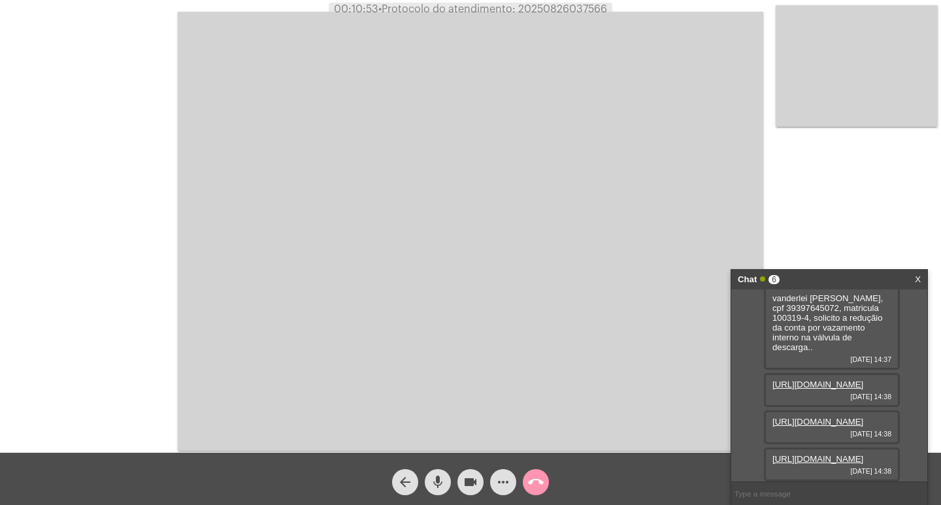
click at [533, 489] on mat-icon "call_end" at bounding box center [536, 482] width 16 height 16
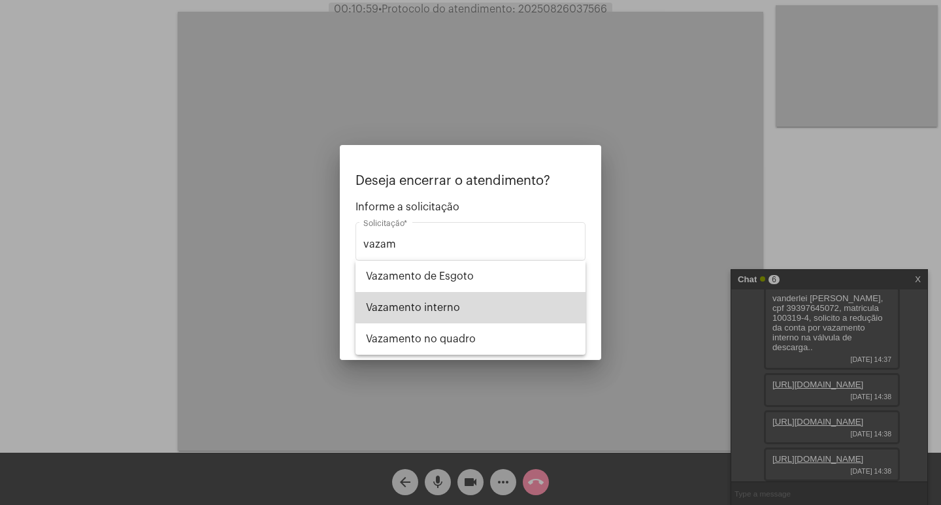
click at [487, 303] on span "Vazamento interno" at bounding box center [470, 307] width 209 height 31
type input "Vazamento interno"
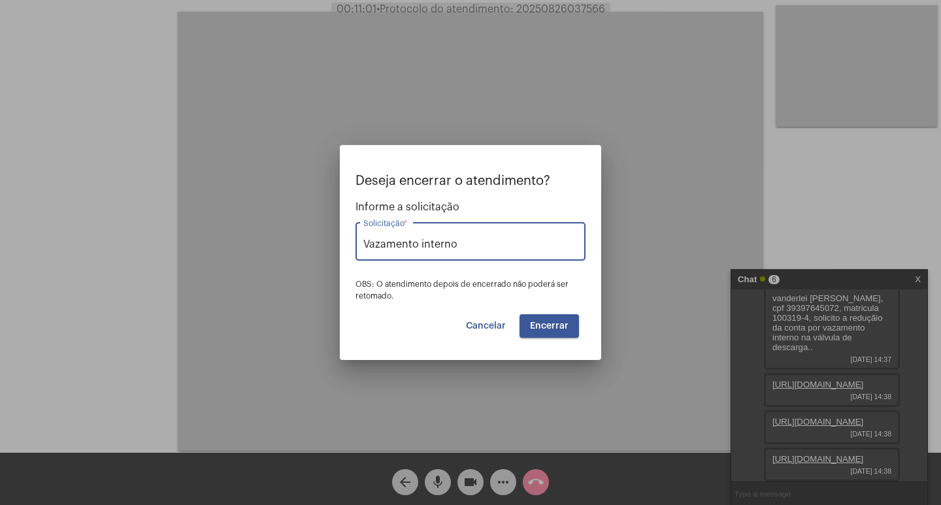
click at [572, 326] on button "Encerrar" at bounding box center [548, 326] width 59 height 24
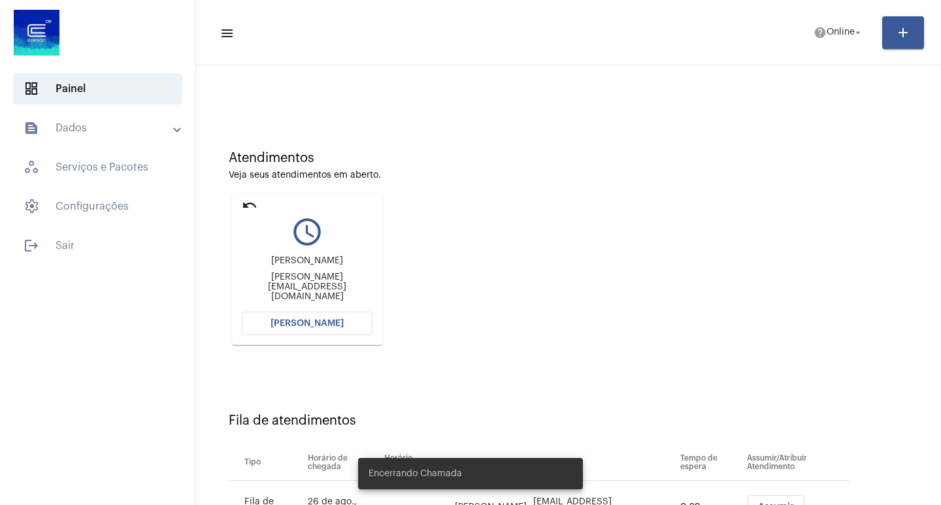
scroll to position [99, 0]
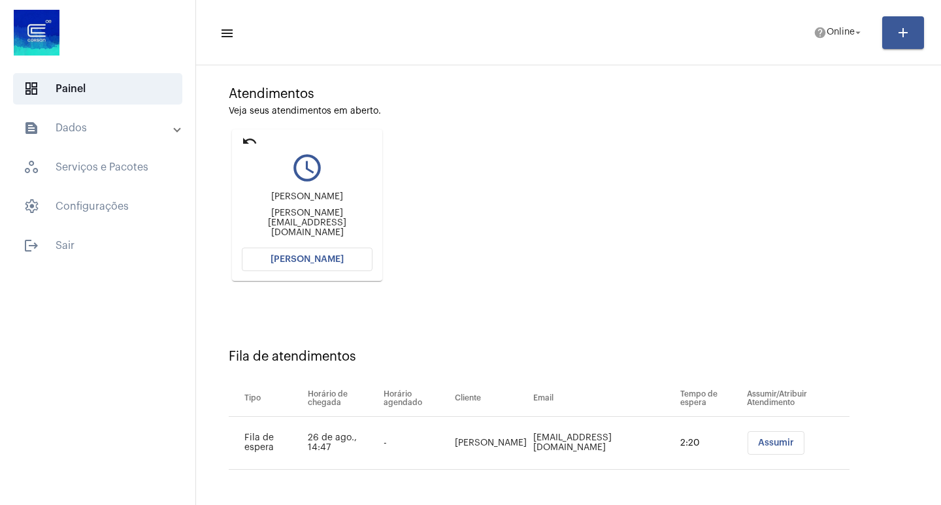
click at [295, 255] on span "[PERSON_NAME]" at bounding box center [306, 259] width 73 height 9
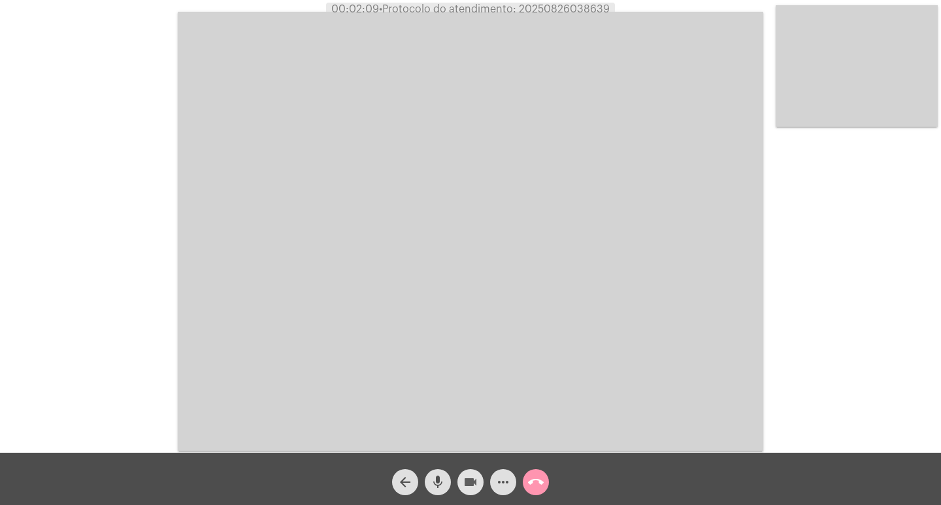
click at [471, 477] on mat-icon "videocam" at bounding box center [471, 482] width 16 height 16
click at [438, 484] on mat-icon "mic" at bounding box center [438, 482] width 16 height 16
click at [463, 485] on mat-icon "videocam_off" at bounding box center [471, 482] width 16 height 16
click at [450, 478] on button "mic_off" at bounding box center [438, 482] width 26 height 26
click at [585, 4] on span "• Protocolo do atendimento: 20250826038639" at bounding box center [493, 9] width 231 height 10
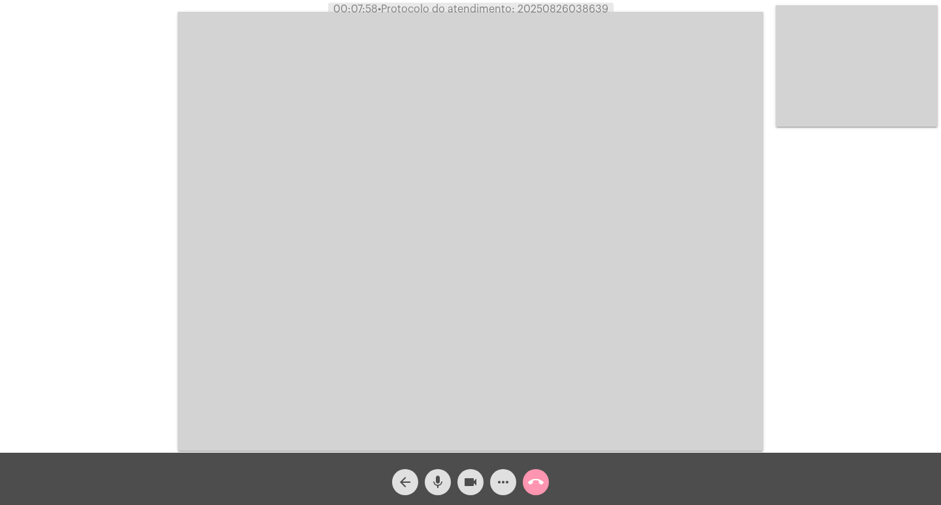
click at [585, 4] on span "• Protocolo do atendimento: 20250826038639" at bounding box center [493, 9] width 231 height 10
copy span "20250826038639"
click at [528, 478] on mat-icon "call_end" at bounding box center [536, 482] width 16 height 16
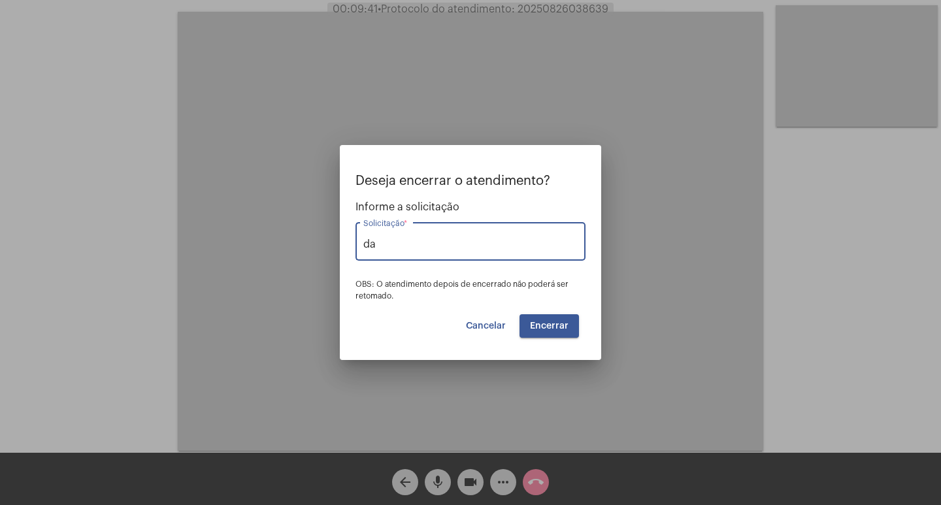
type input "d"
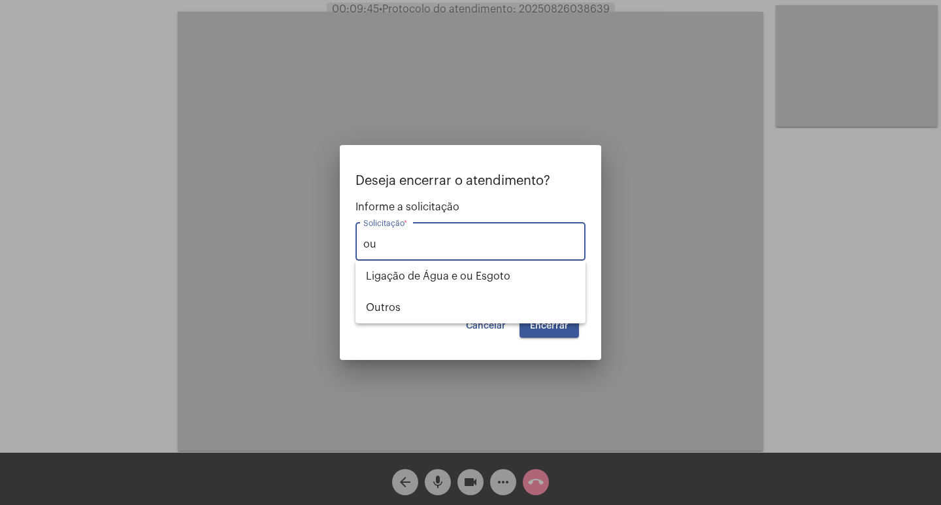
type input "o"
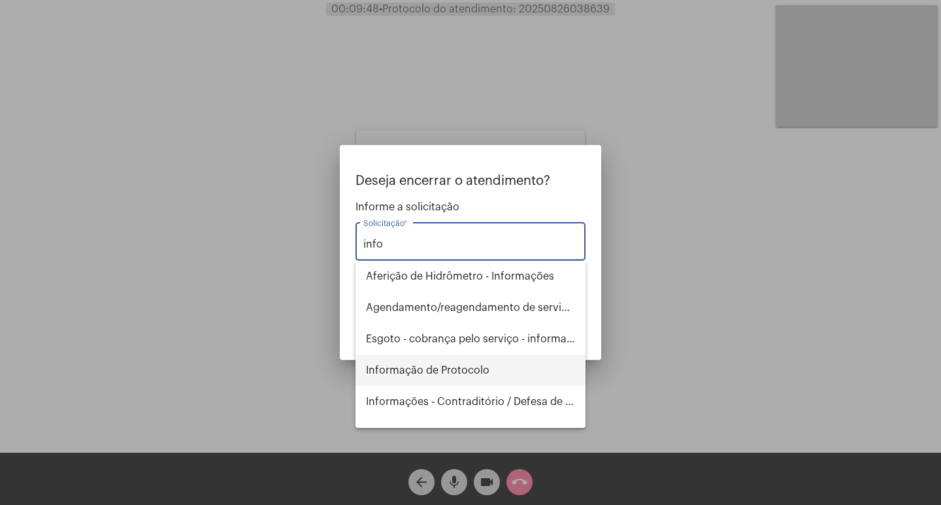
click at [496, 376] on span "Informação de Protocolo" at bounding box center [470, 370] width 209 height 31
type input "Informação de Protocolo"
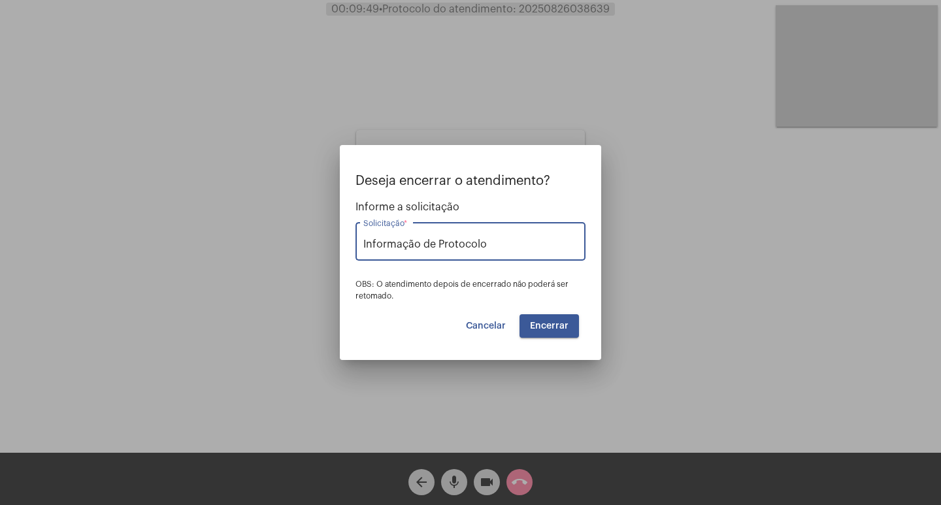
click at [542, 323] on span "Encerrar" at bounding box center [549, 325] width 39 height 9
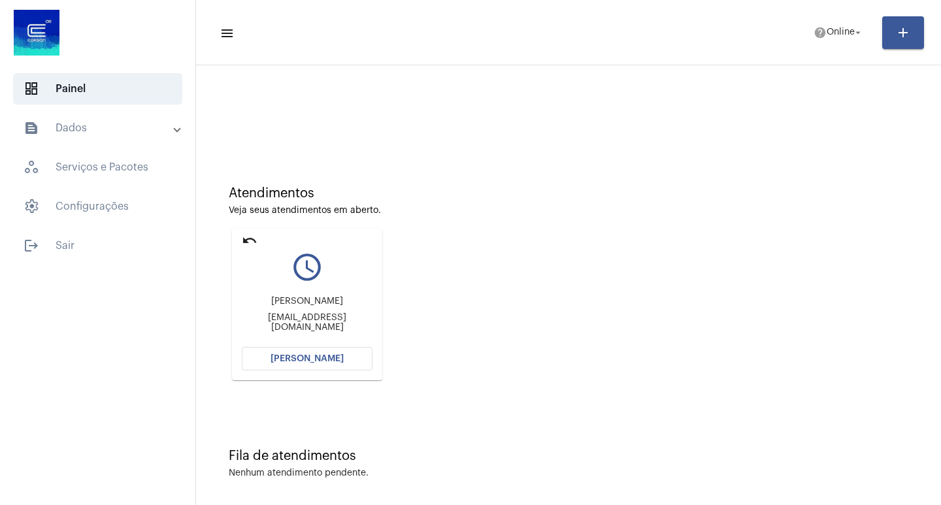
scroll to position [6, 0]
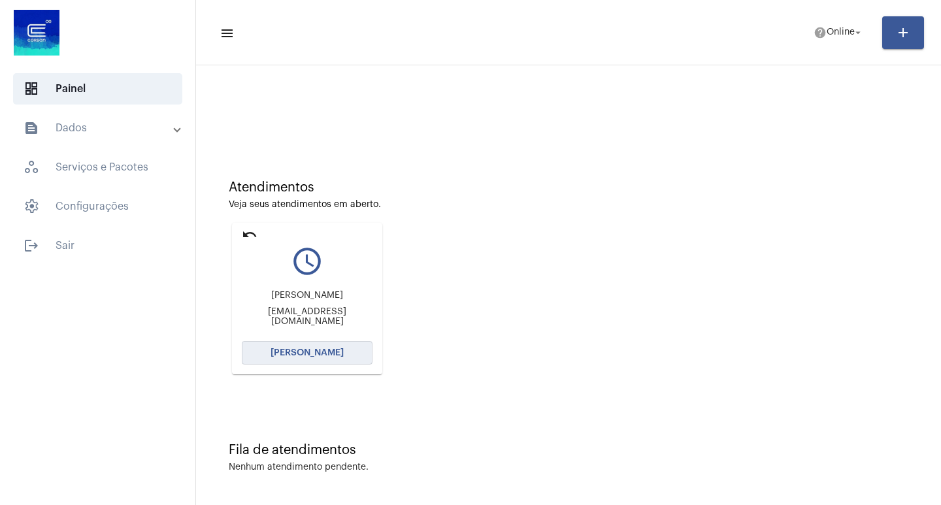
click at [304, 346] on button "[PERSON_NAME]" at bounding box center [307, 353] width 131 height 24
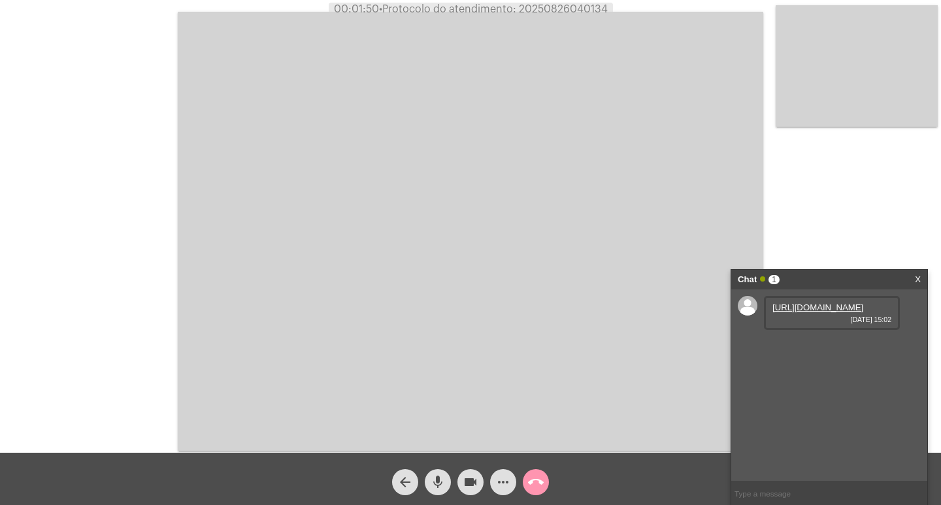
click at [824, 294] on div "[URL][DOMAIN_NAME] [DATE] 15:02" at bounding box center [829, 385] width 196 height 192
click at [826, 312] on link "[URL][DOMAIN_NAME]" at bounding box center [817, 307] width 91 height 10
click at [432, 474] on mat-icon "mic" at bounding box center [438, 482] width 16 height 16
click at [462, 485] on button "videocam" at bounding box center [470, 482] width 26 height 26
click at [462, 485] on button "videocam_off" at bounding box center [470, 482] width 26 height 26
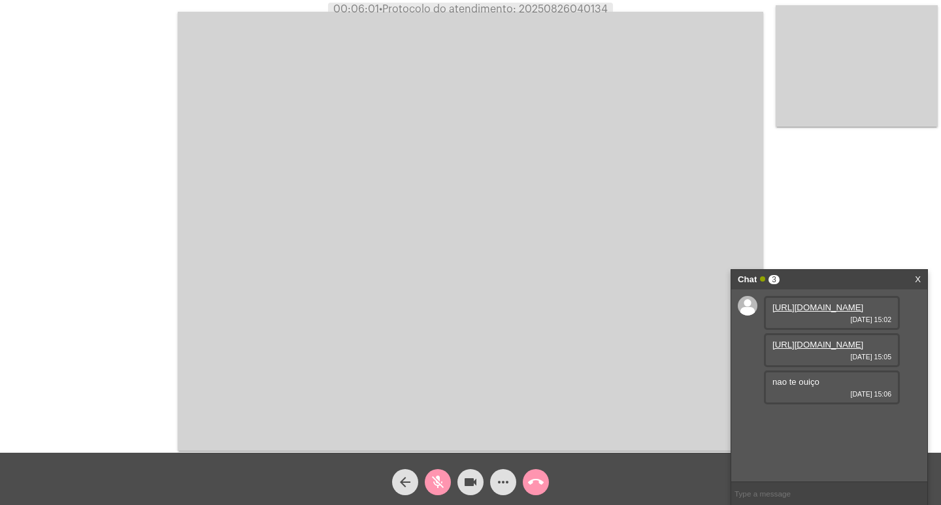
click at [441, 483] on mat-icon "mic_off" at bounding box center [438, 482] width 16 height 16
click at [795, 349] on link "[URL][DOMAIN_NAME]" at bounding box center [817, 345] width 91 height 10
click at [462, 489] on button "videocam" at bounding box center [470, 482] width 26 height 26
click at [463, 479] on mat-icon "videocam_off" at bounding box center [471, 482] width 16 height 16
click at [463, 489] on mat-icon "videocam" at bounding box center [471, 482] width 16 height 16
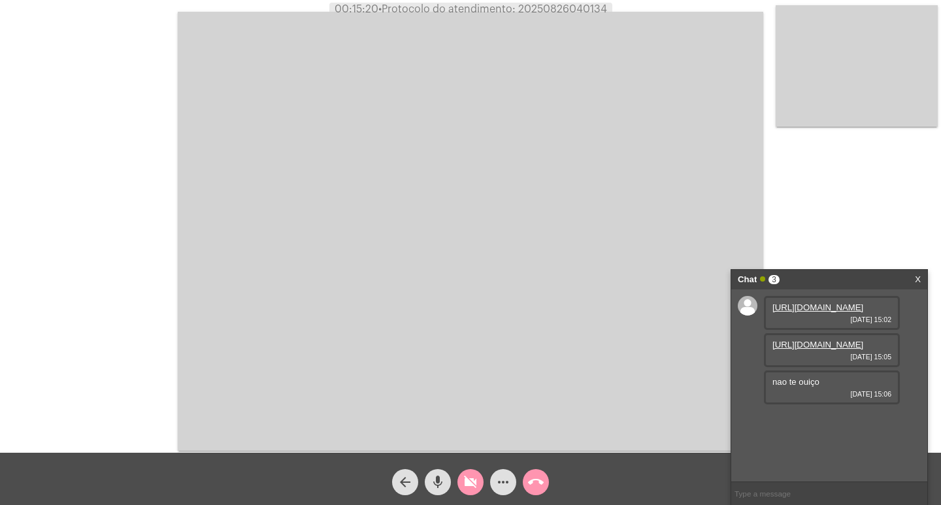
click at [439, 484] on mat-icon "mic" at bounding box center [438, 482] width 16 height 16
click at [436, 482] on mat-icon "mic_off" at bounding box center [438, 482] width 16 height 16
click at [467, 483] on mat-icon "videocam_off" at bounding box center [471, 482] width 16 height 16
click at [501, 489] on mat-icon "more_horiz" at bounding box center [503, 482] width 16 height 16
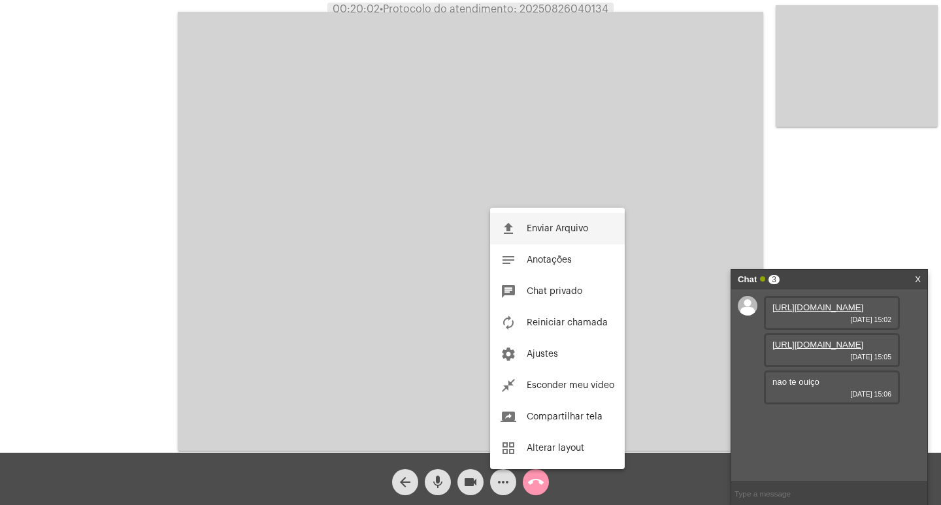
click at [564, 232] on span "Enviar Arquivo" at bounding box center [557, 228] width 61 height 9
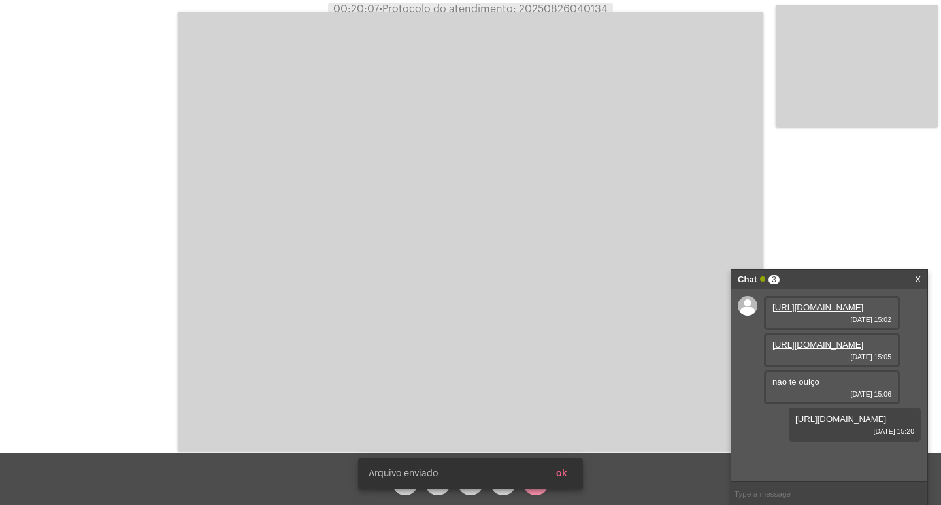
scroll to position [48, 0]
click at [501, 487] on snack-bar-container "[PERSON_NAME] enviado ok" at bounding box center [470, 473] width 225 height 31
click at [562, 473] on span "ok" at bounding box center [561, 473] width 11 height 9
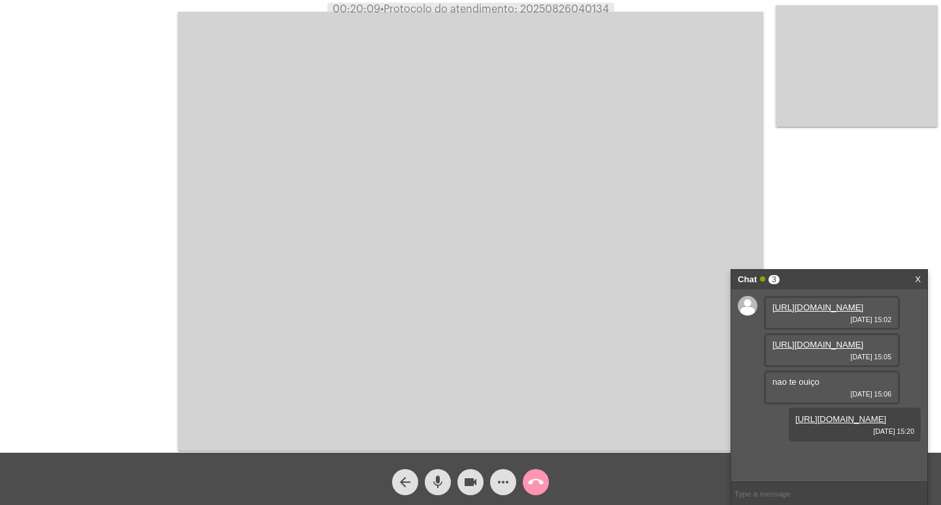
click at [489, 478] on div "more_horiz" at bounding box center [503, 479] width 33 height 33
click at [504, 487] on mat-icon "more_horiz" at bounding box center [503, 482] width 16 height 16
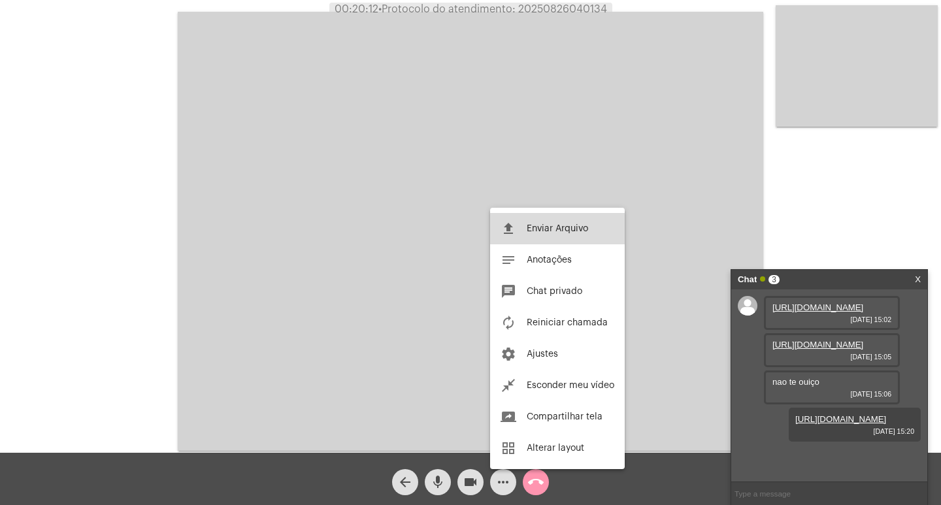
click at [517, 225] on button "file_upload Enviar Arquivo" at bounding box center [557, 228] width 135 height 31
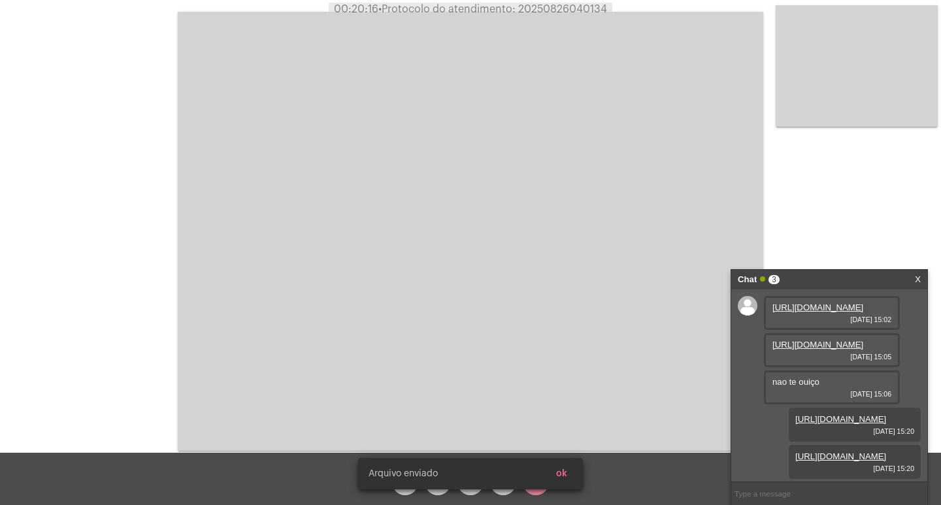
scroll to position [115, 0]
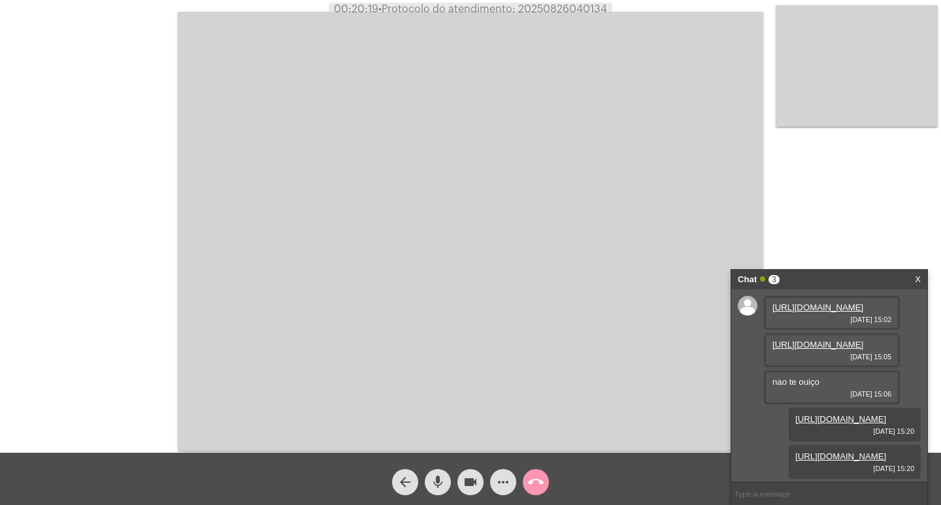
click at [562, 8] on span "• Protocolo do atendimento: 20250826040134" at bounding box center [492, 9] width 229 height 10
click at [562, 8] on span "• Protocolo do atendimento: 20250826040134" at bounding box center [494, 9] width 229 height 10
copy span "20250826040134"
click at [529, 483] on mat-icon "call_end" at bounding box center [536, 482] width 16 height 16
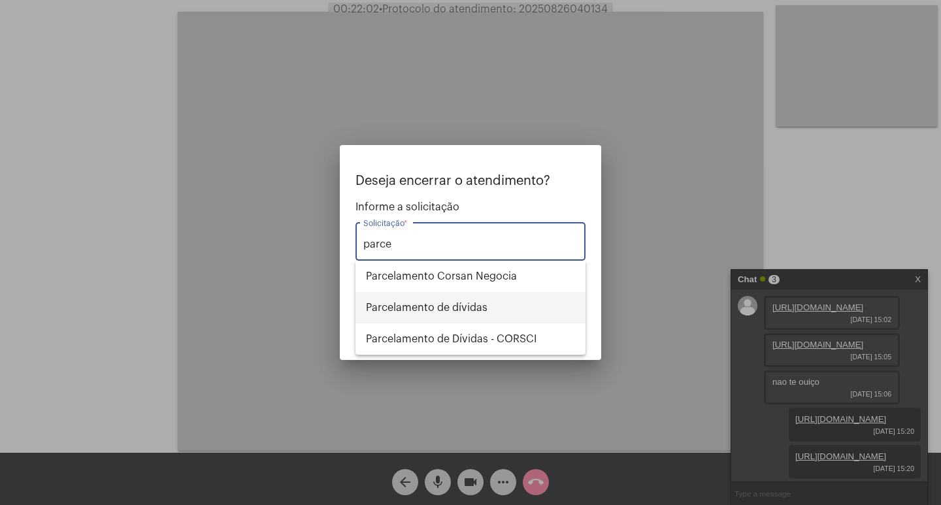
click at [501, 301] on span "Parcelamento de dívidas" at bounding box center [470, 307] width 209 height 31
type input "Parcelamento de dívidas"
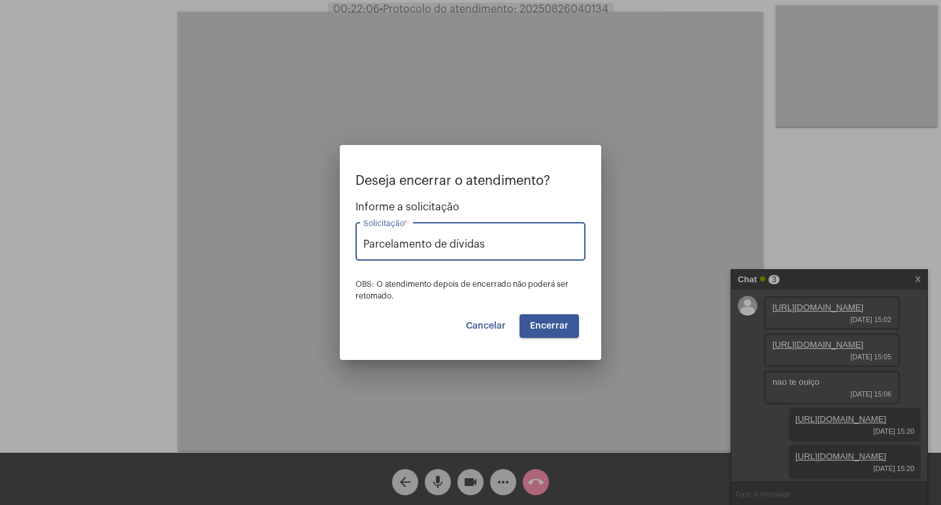
click at [565, 329] on span "Encerrar" at bounding box center [549, 325] width 39 height 9
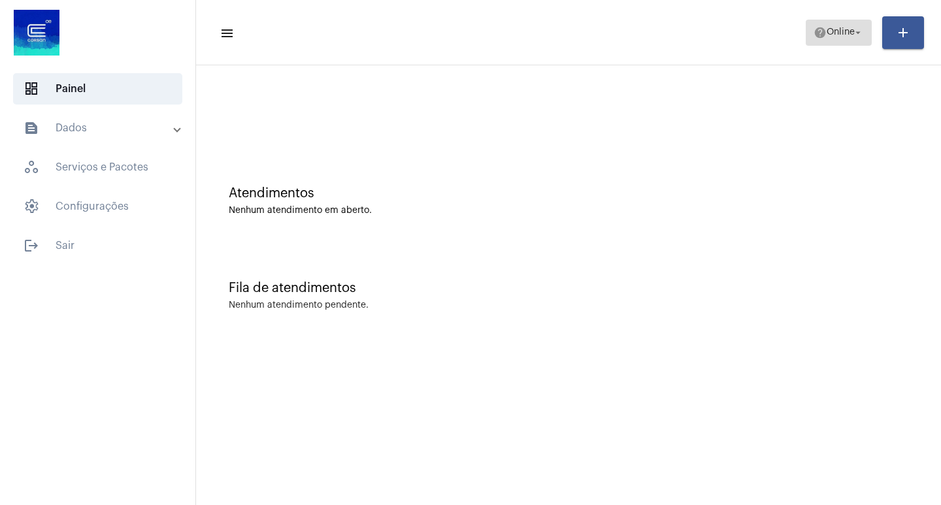
click at [825, 41] on span "help Online arrow_drop_down" at bounding box center [838, 32] width 50 height 24
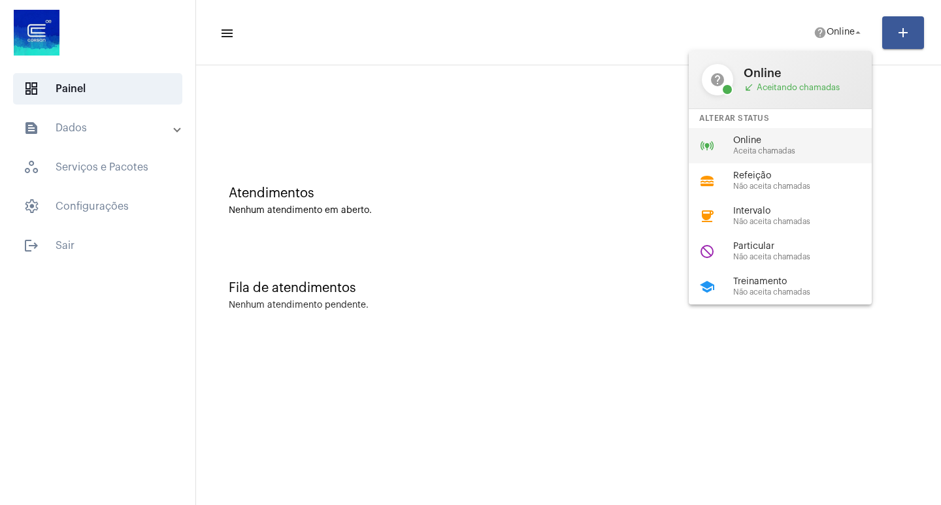
click at [772, 151] on span "Aceita chamadas" at bounding box center [807, 151] width 149 height 8
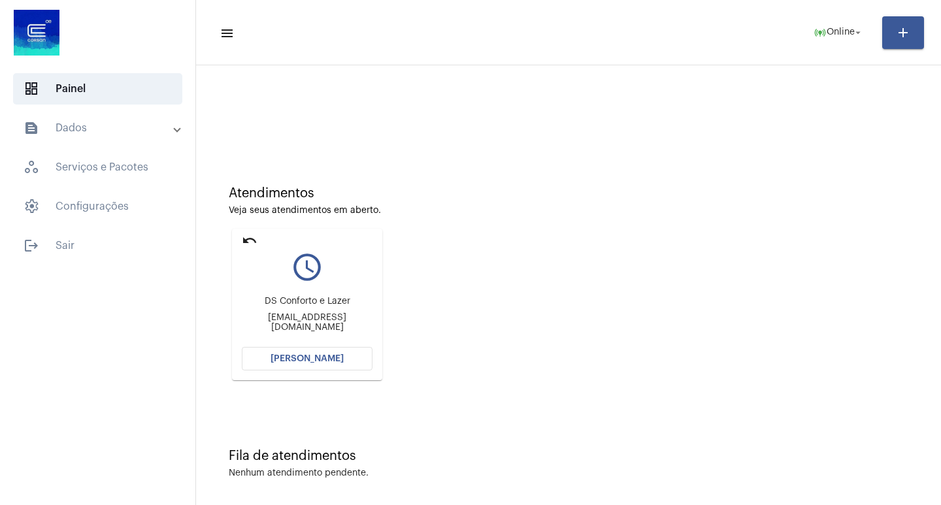
click at [74, 132] on mat-panel-title "text_snippet_outlined Dados" at bounding box center [99, 128] width 151 height 16
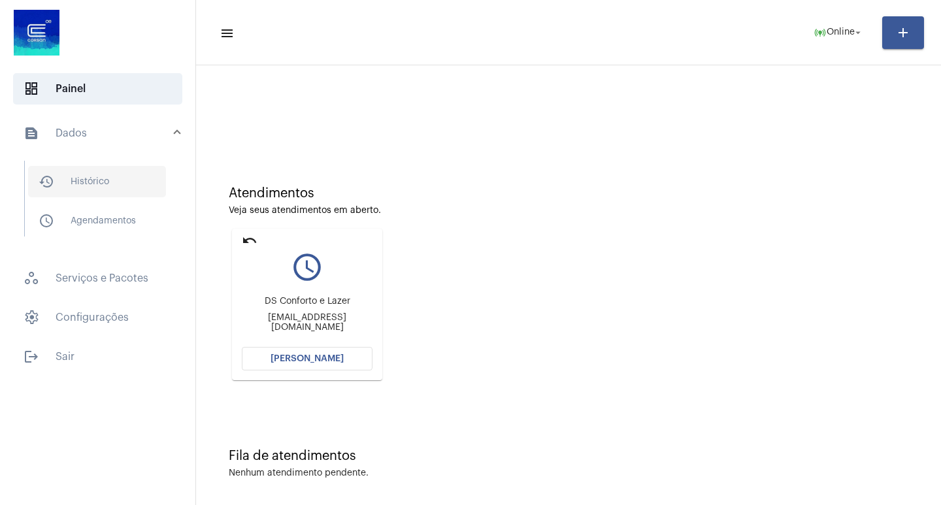
click at [79, 189] on span "history_outlined Histórico" at bounding box center [97, 181] width 138 height 31
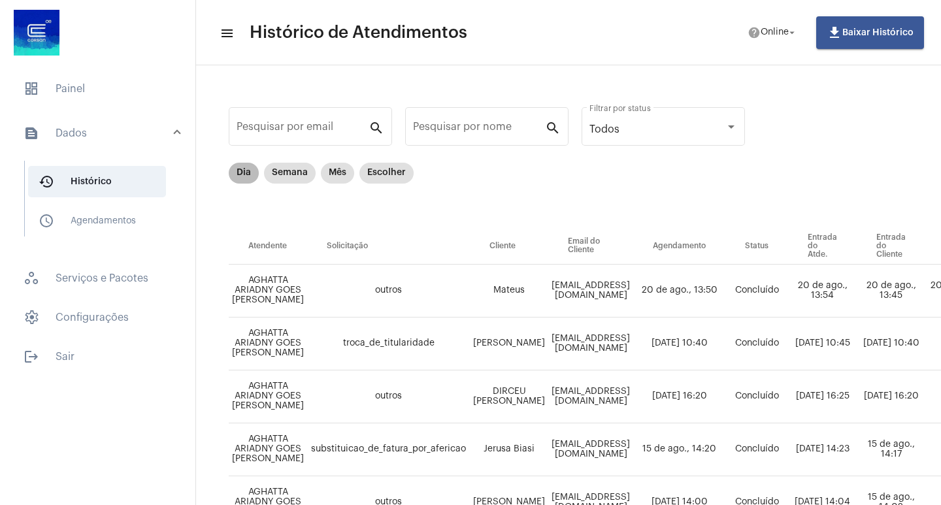
click at [242, 174] on mat-chip "Dia" at bounding box center [244, 173] width 30 height 21
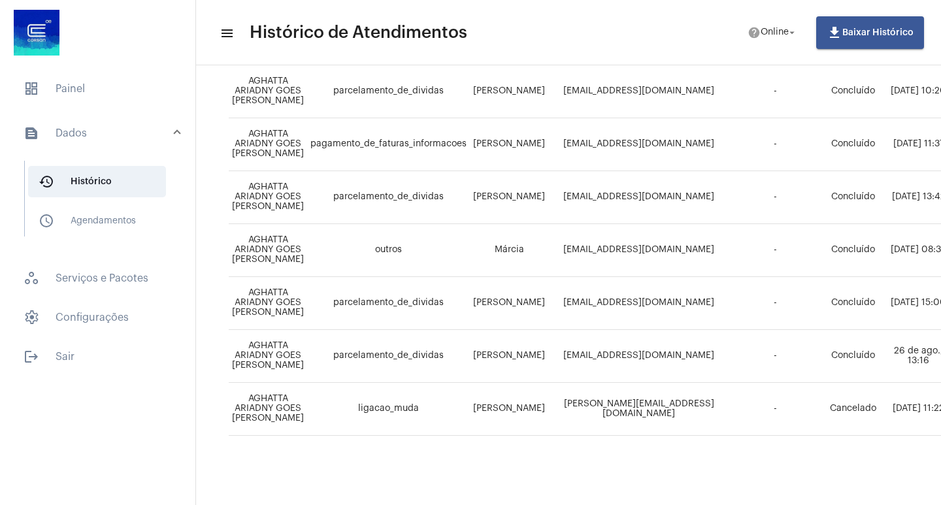
scroll to position [685, 542]
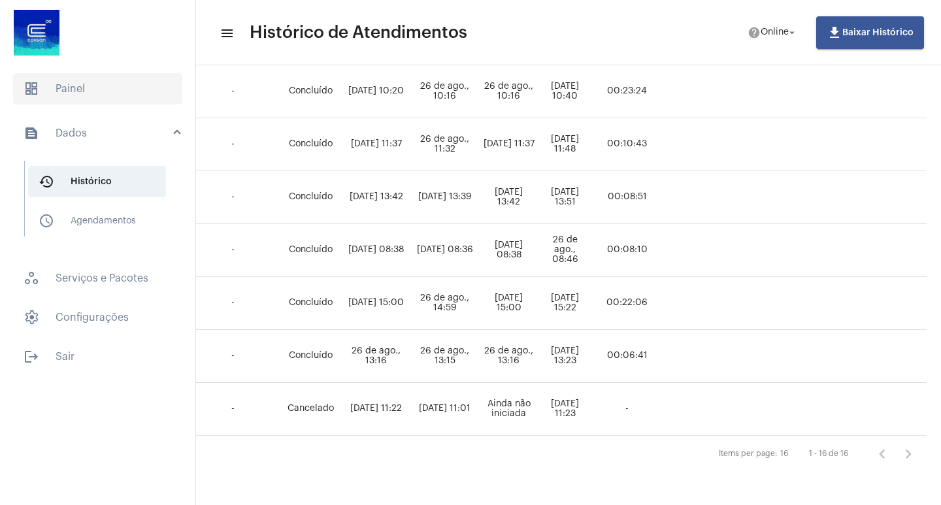
click at [80, 86] on span "dashboard Painel" at bounding box center [97, 88] width 169 height 31
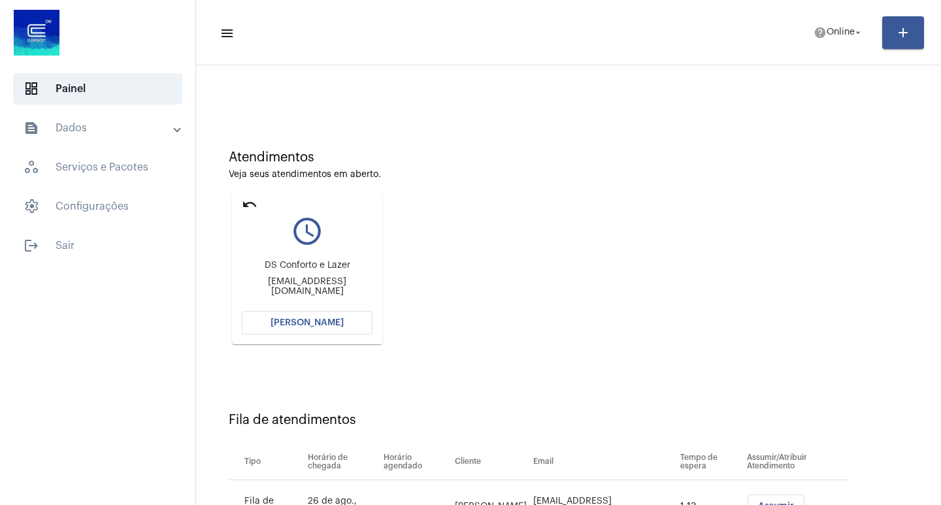
scroll to position [99, 0]
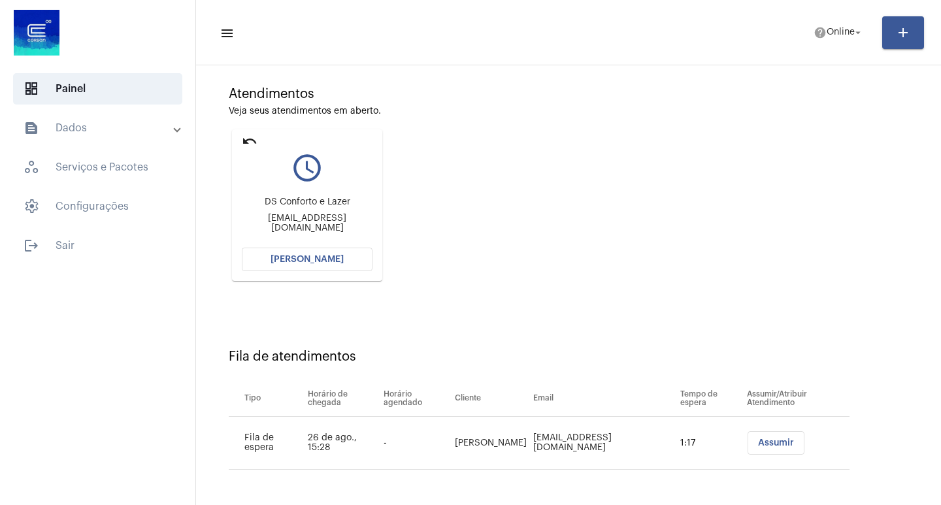
click at [354, 272] on mat-card "undo query_builder DS Conforto e Lazer [EMAIL_ADDRESS][DOMAIN_NAME] [PERSON_NAM…" at bounding box center [307, 205] width 150 height 152
click at [358, 260] on button "[PERSON_NAME]" at bounding box center [307, 260] width 131 height 24
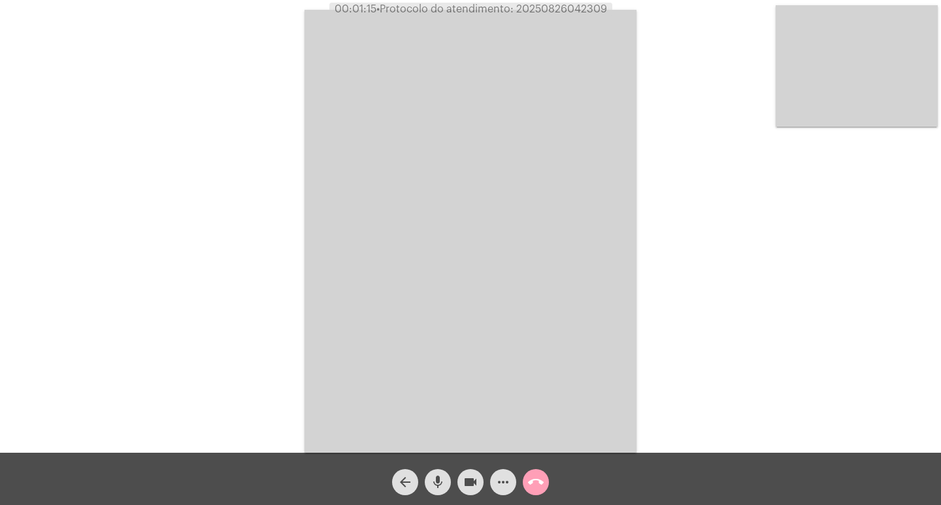
click at [544, 479] on button "call_end" at bounding box center [536, 482] width 26 height 26
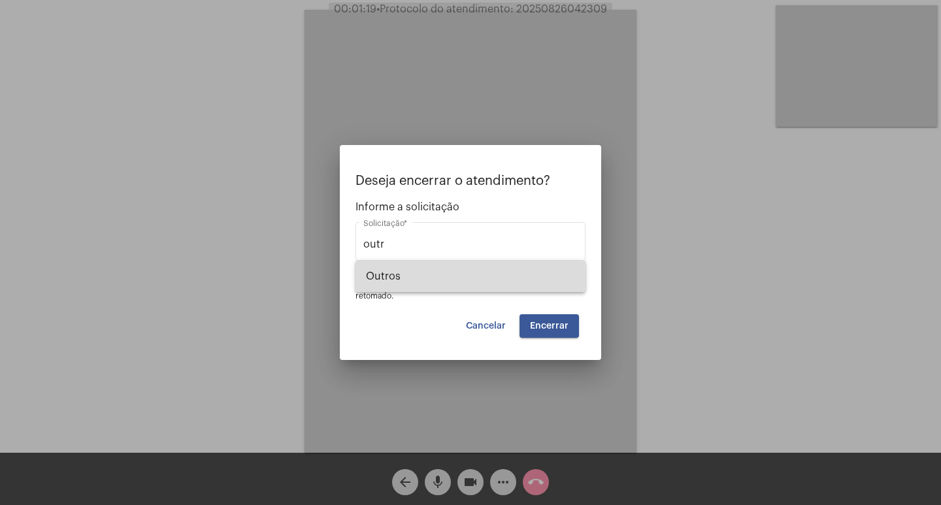
click at [533, 276] on span "Outros" at bounding box center [470, 276] width 209 height 31
type input "Outros"
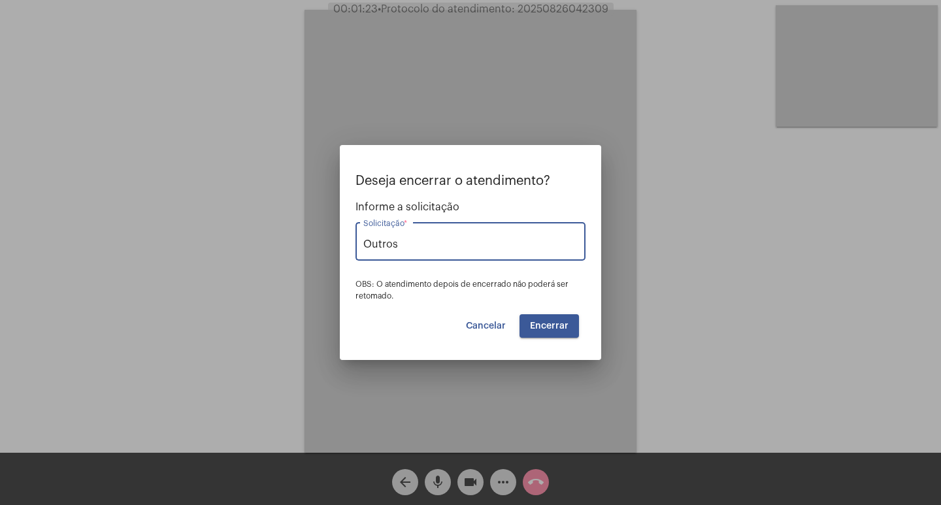
click at [542, 331] on button "Encerrar" at bounding box center [548, 326] width 59 height 24
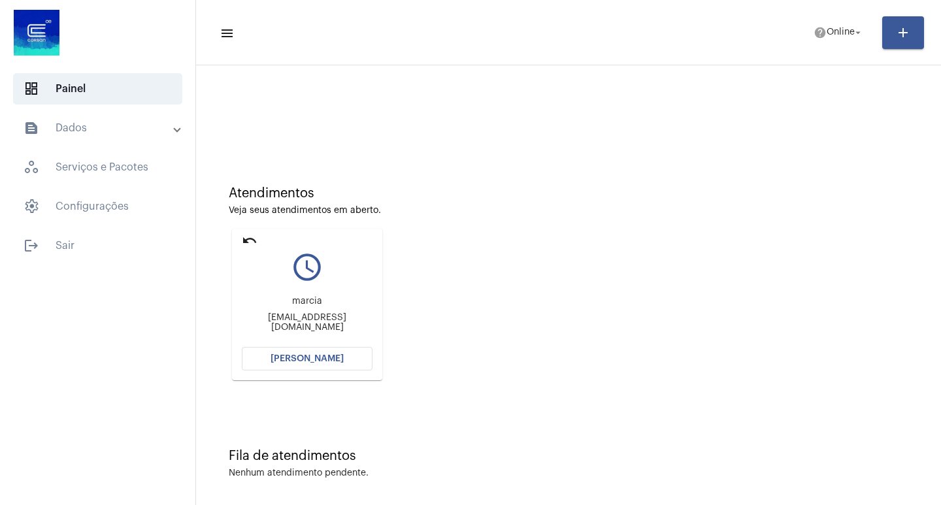
click at [262, 356] on button "[PERSON_NAME]" at bounding box center [307, 359] width 131 height 24
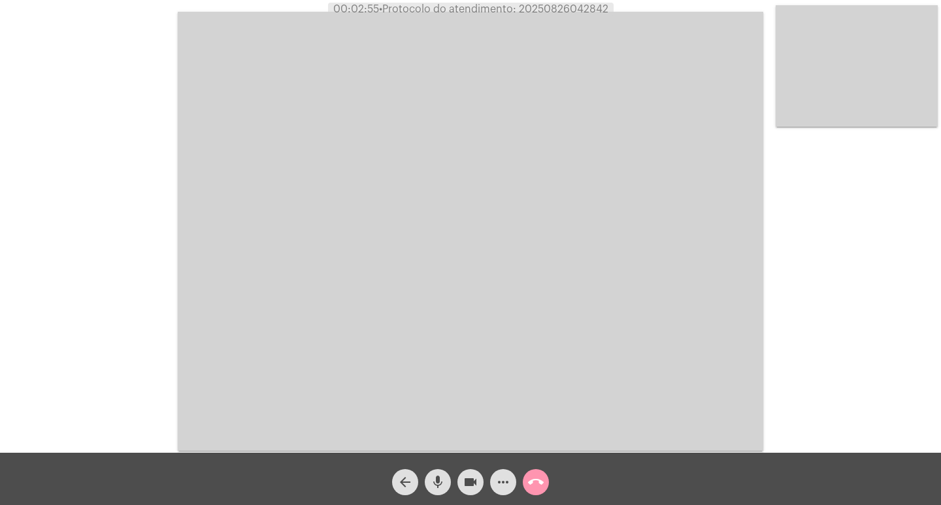
click at [474, 490] on mat-icon "videocam" at bounding box center [471, 482] width 16 height 16
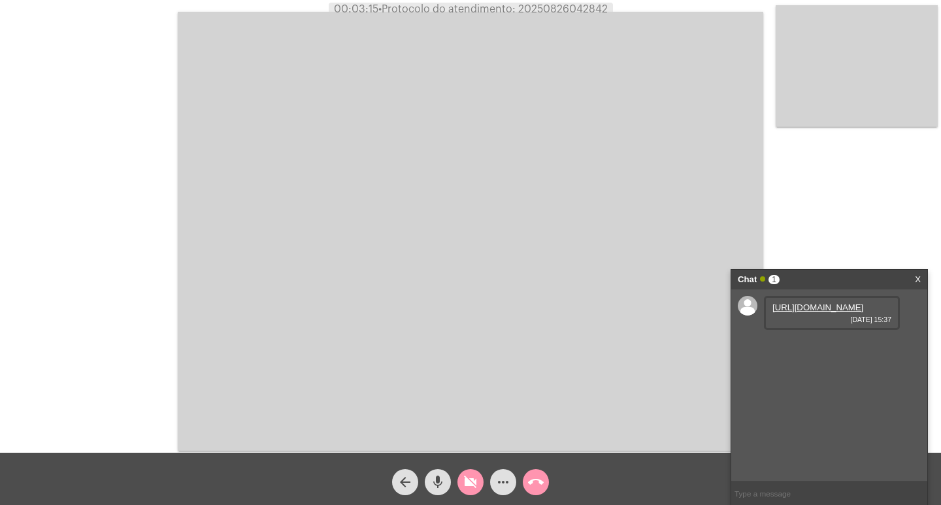
click at [474, 490] on mat-icon "videocam_off" at bounding box center [471, 482] width 16 height 16
click at [785, 312] on link "[URL][DOMAIN_NAME]" at bounding box center [817, 307] width 91 height 10
click at [916, 284] on link "X" at bounding box center [918, 280] width 6 height 20
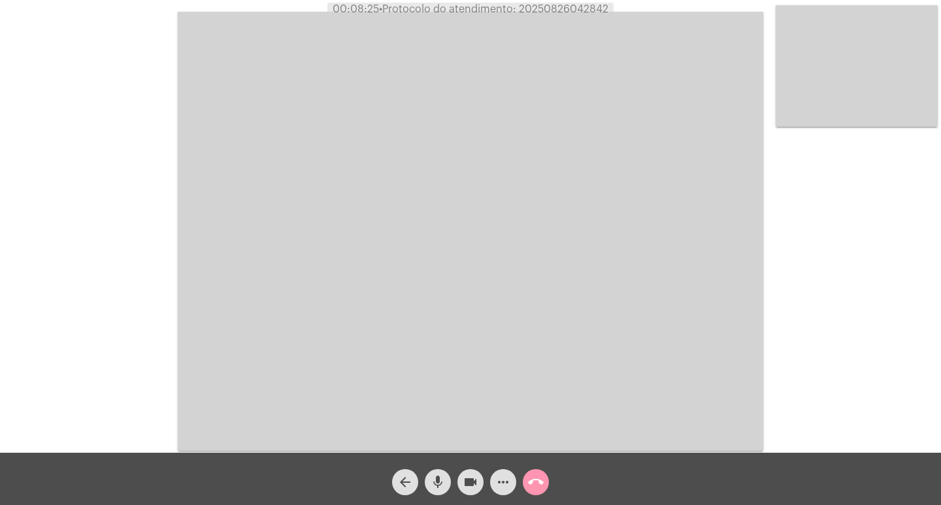
click at [542, 488] on mat-icon "call_end" at bounding box center [536, 482] width 16 height 16
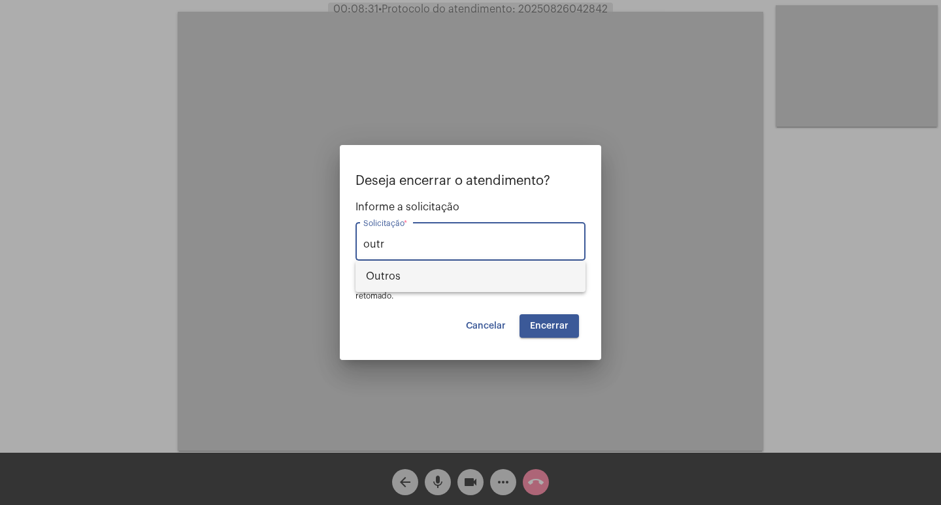
click at [570, 287] on span "Outros" at bounding box center [470, 276] width 209 height 31
type input "Outros"
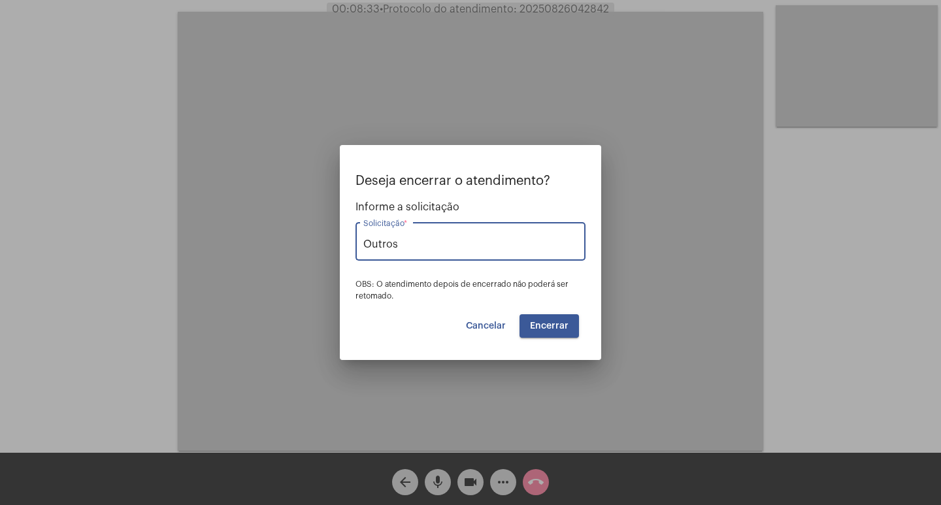
click at [556, 327] on span "Encerrar" at bounding box center [549, 325] width 39 height 9
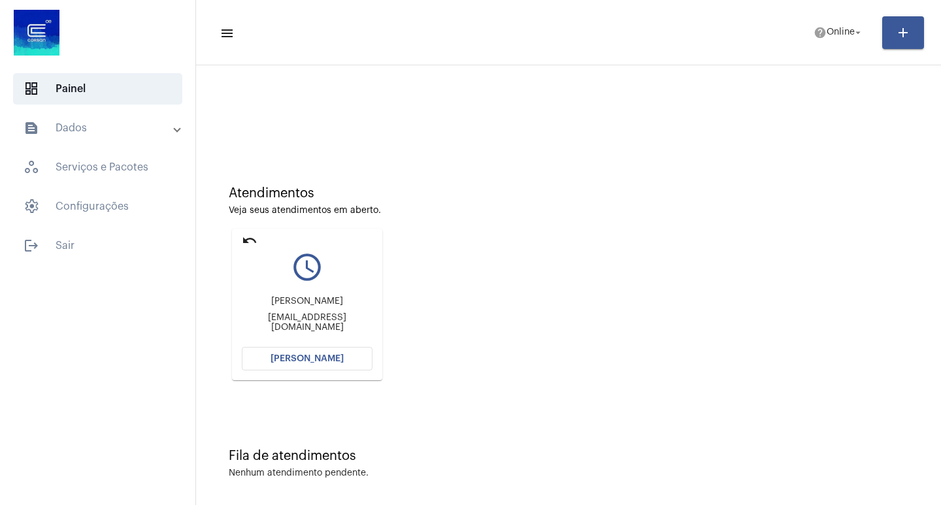
click at [249, 240] on mat-icon "undo" at bounding box center [250, 241] width 16 height 16
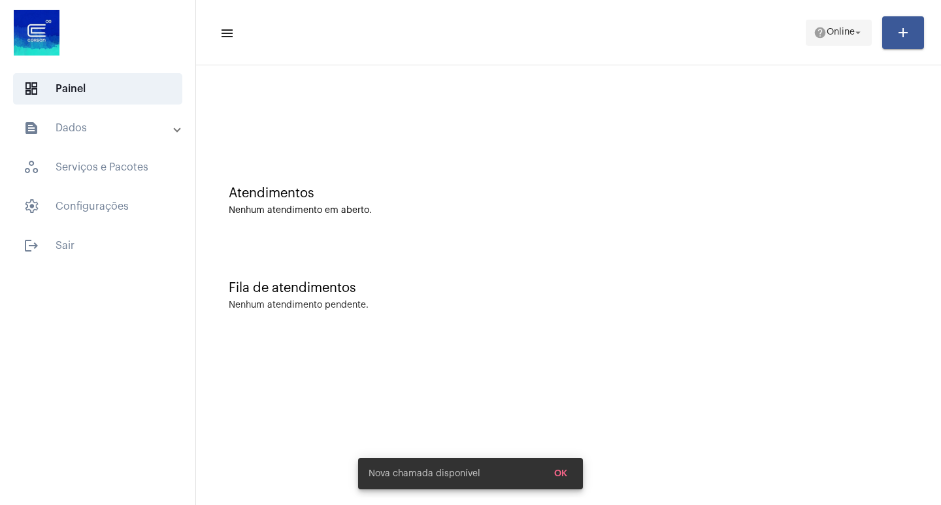
click at [813, 42] on span "help Online arrow_drop_down" at bounding box center [838, 32] width 50 height 24
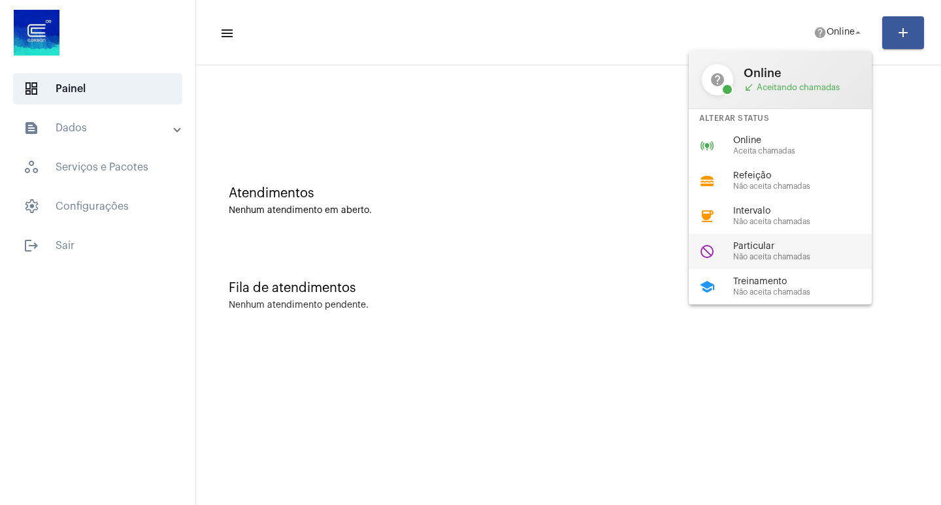
click at [826, 242] on span "Particular" at bounding box center [807, 247] width 149 height 10
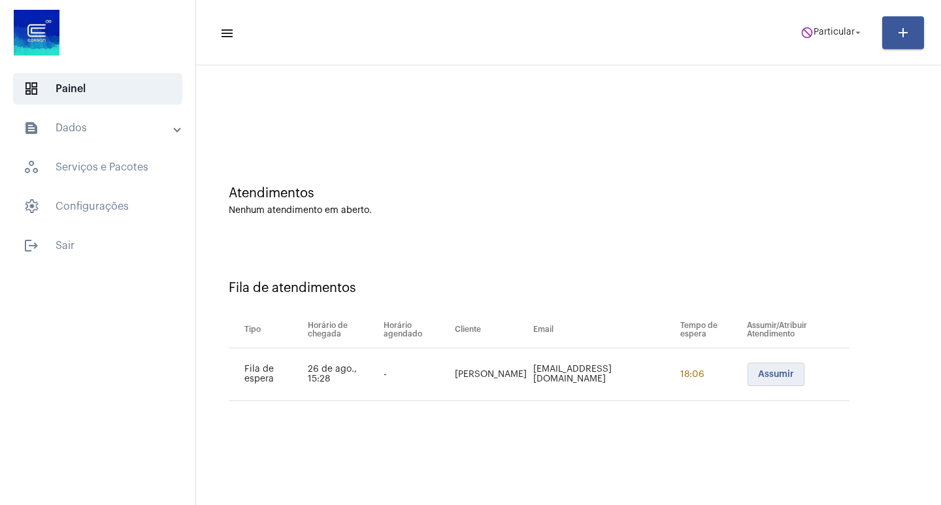
click at [766, 376] on span "Assumir" at bounding box center [776, 374] width 36 height 9
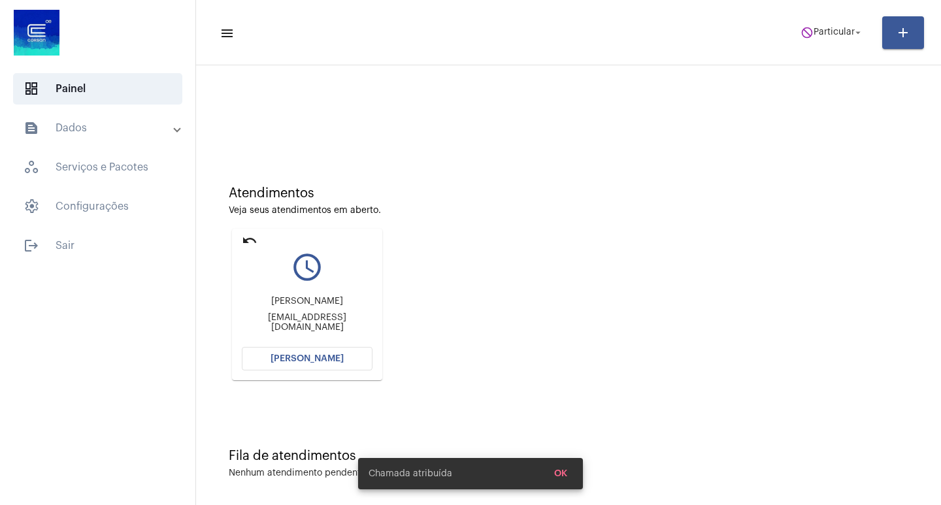
click at [372, 384] on div "Atendimentos Veja seus atendimentos em aberto. undo query_builder [PERSON_NAME]…" at bounding box center [569, 278] width 732 height 263
click at [356, 353] on button "[PERSON_NAME]" at bounding box center [307, 359] width 131 height 24
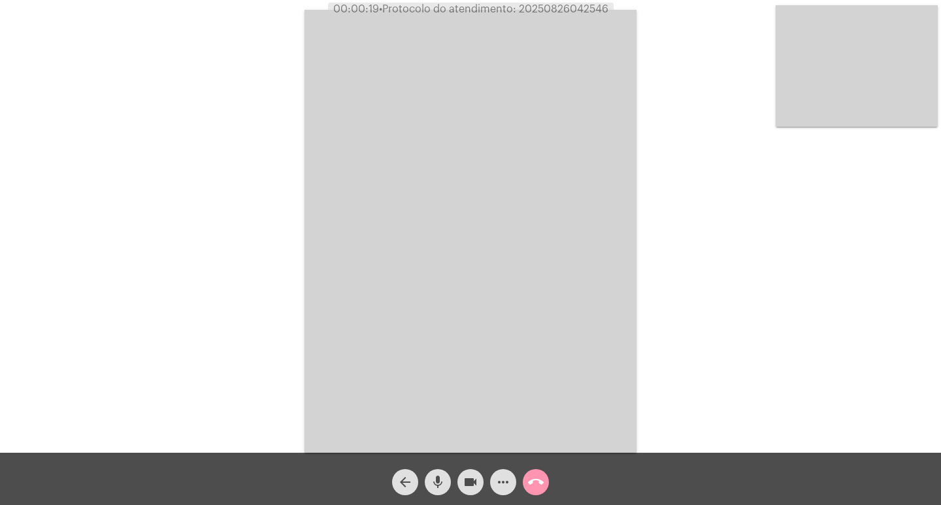
click at [432, 335] on video at bounding box center [470, 231] width 332 height 443
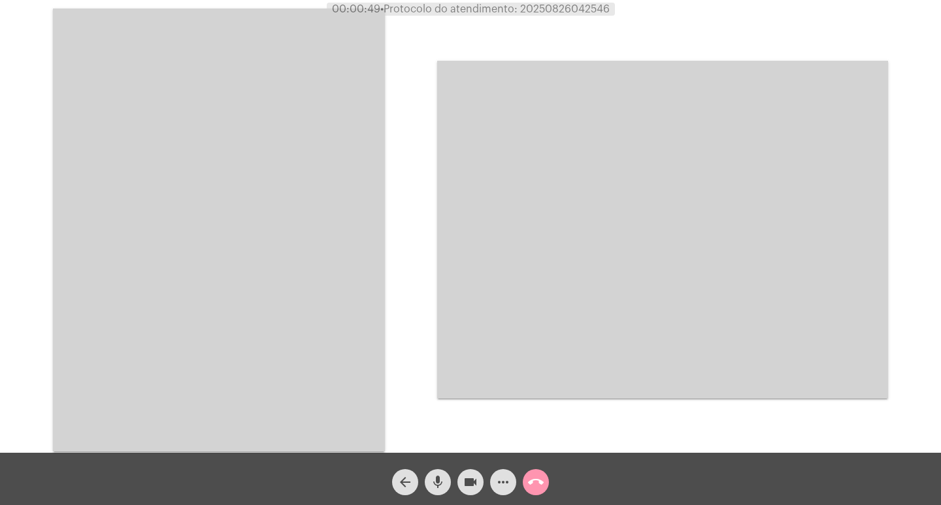
click at [775, 24] on div "Acessando Câmera e Microfone..." at bounding box center [662, 229] width 451 height 449
click at [187, 239] on video at bounding box center [219, 229] width 332 height 443
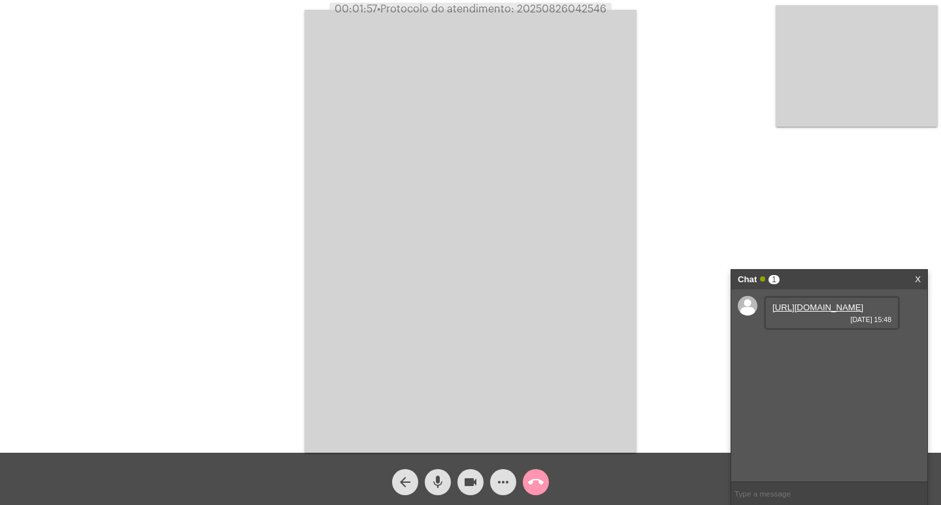
click at [863, 312] on link "[URL][DOMAIN_NAME]" at bounding box center [817, 307] width 91 height 10
